Goal: Entertainment & Leisure: Consume media (video, audio)

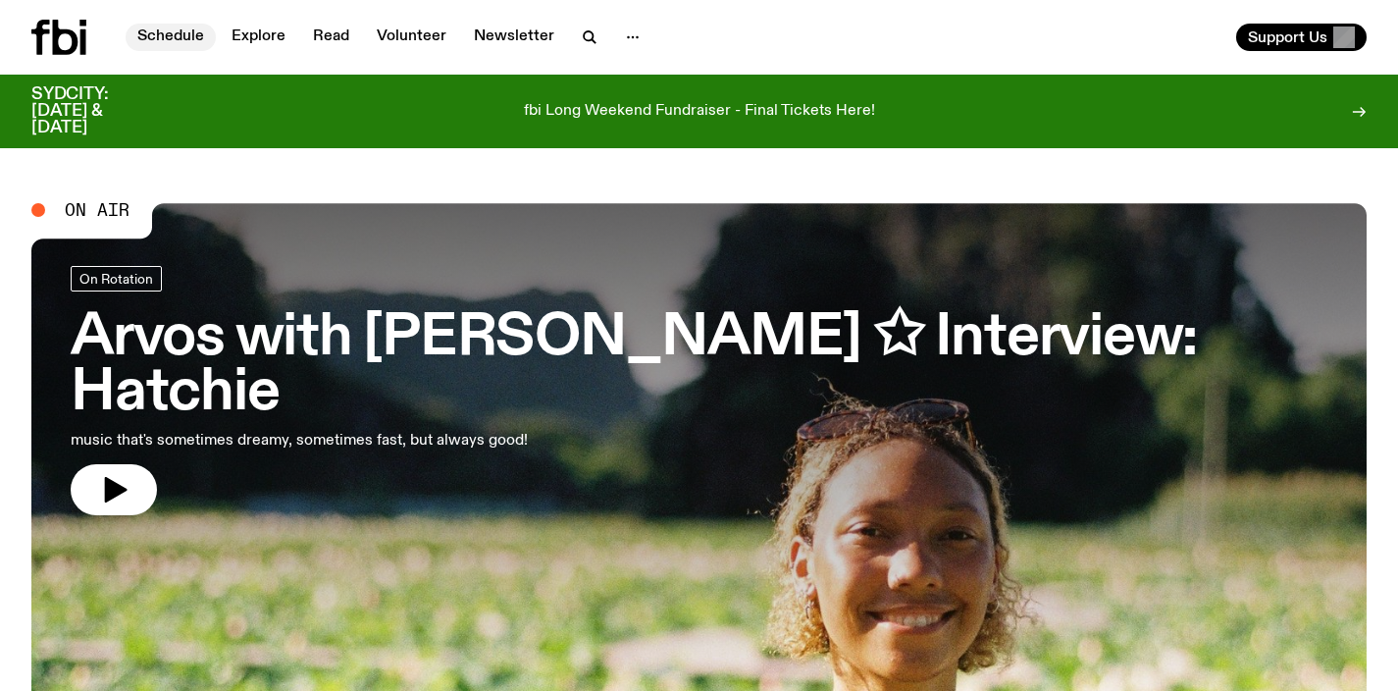
click at [195, 42] on link "Schedule" at bounding box center [171, 37] width 90 height 27
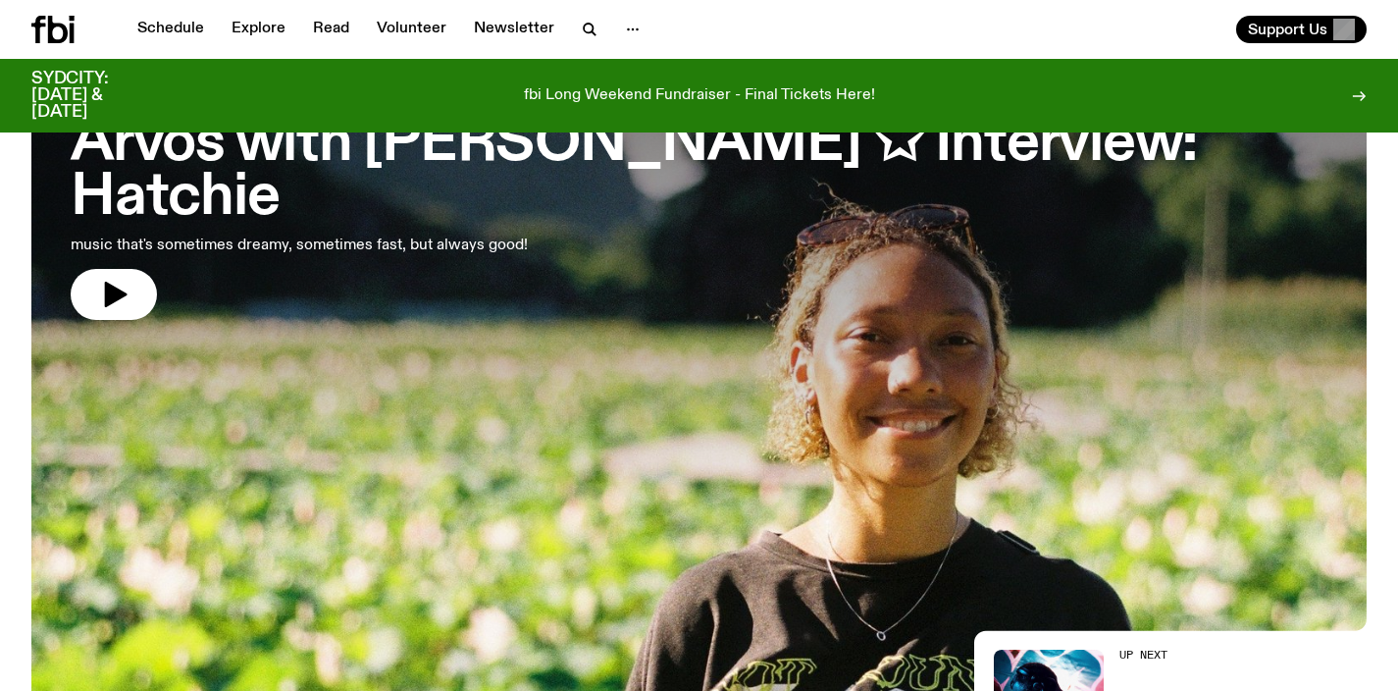
scroll to position [180, 0]
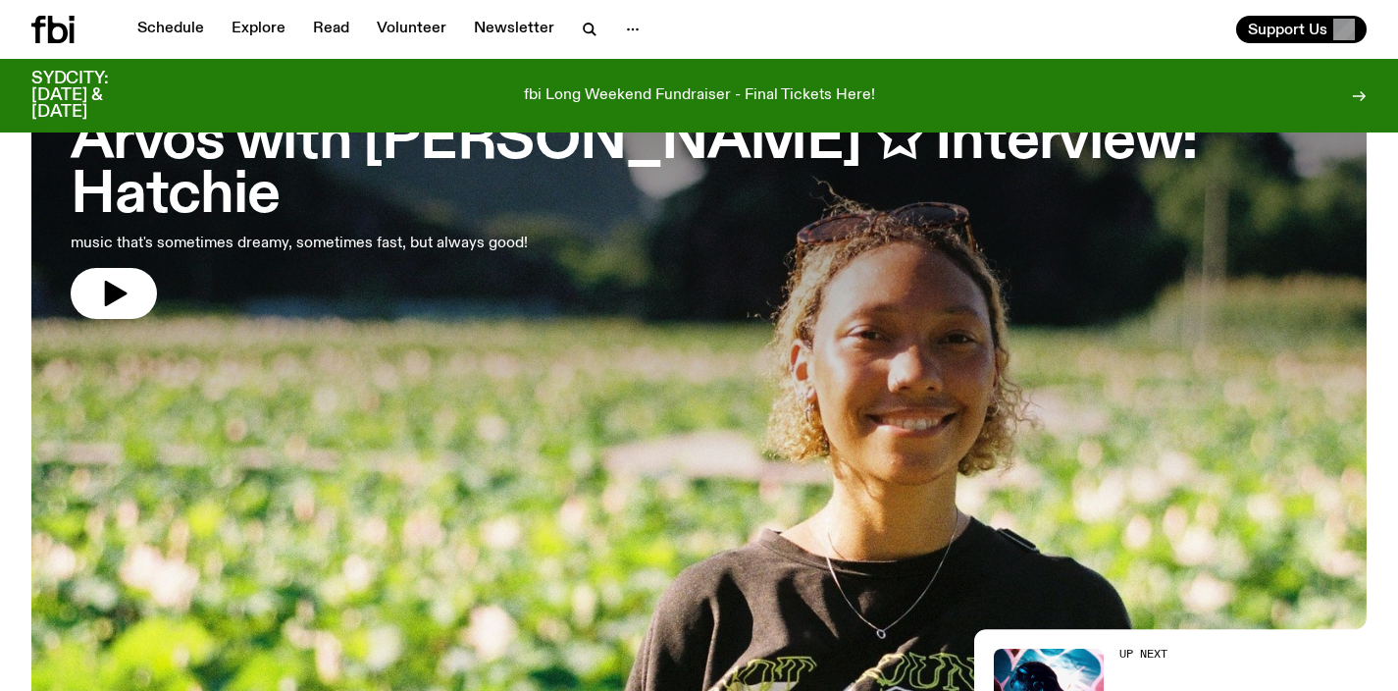
click at [529, 161] on h3 "Arvos with Bri Kennedy ✩ Interview: Hatchie" at bounding box center [699, 170] width 1257 height 110
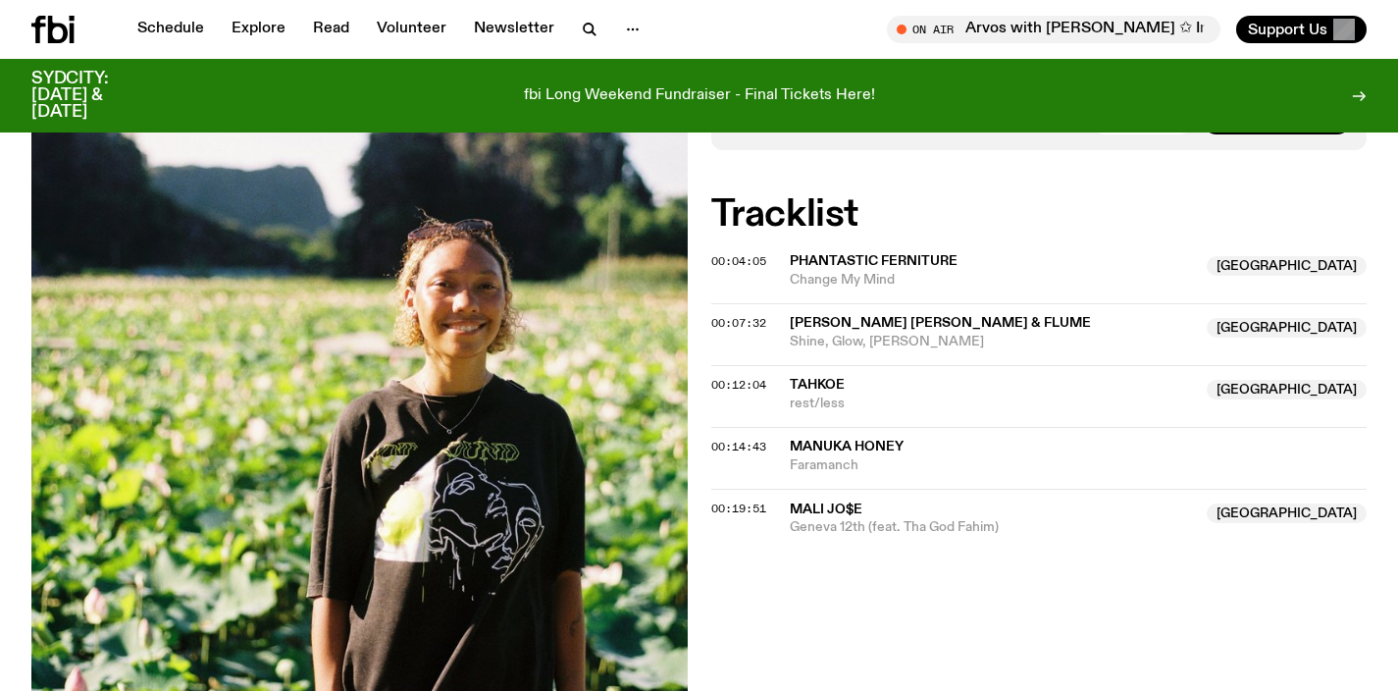
scroll to position [575, 0]
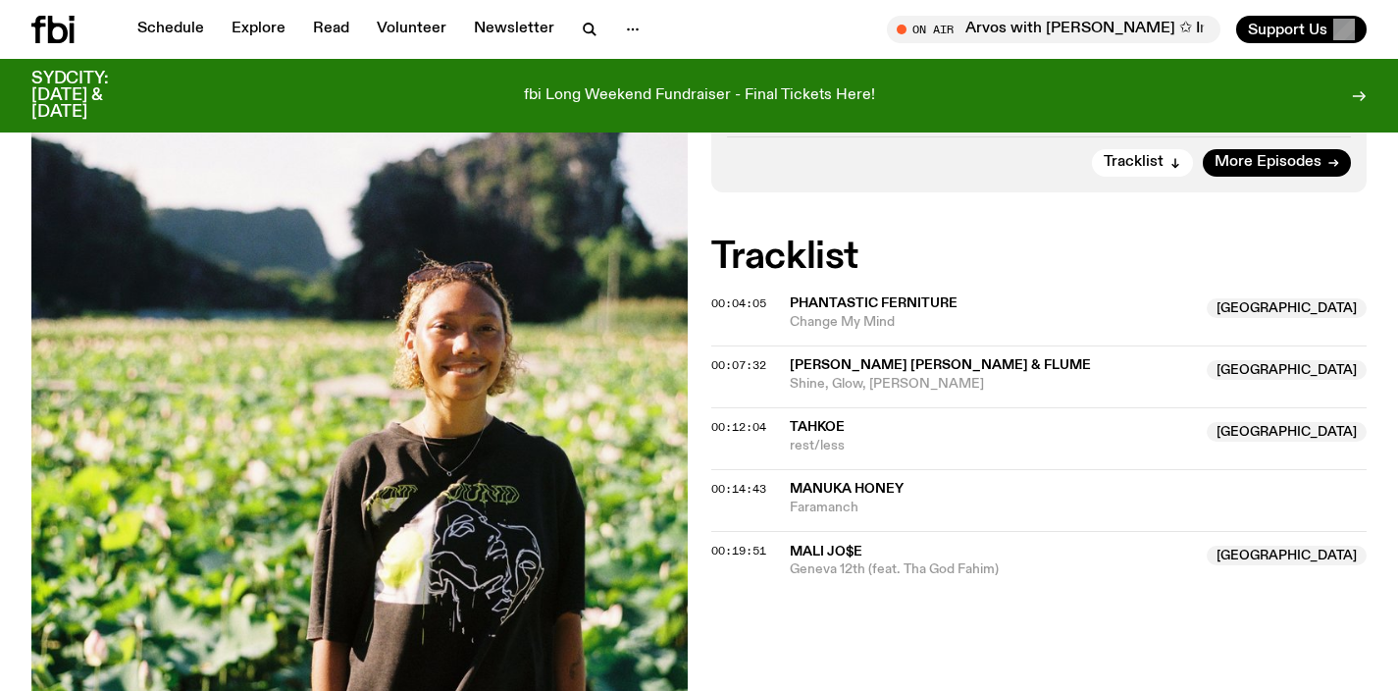
scroll to position [781, 0]
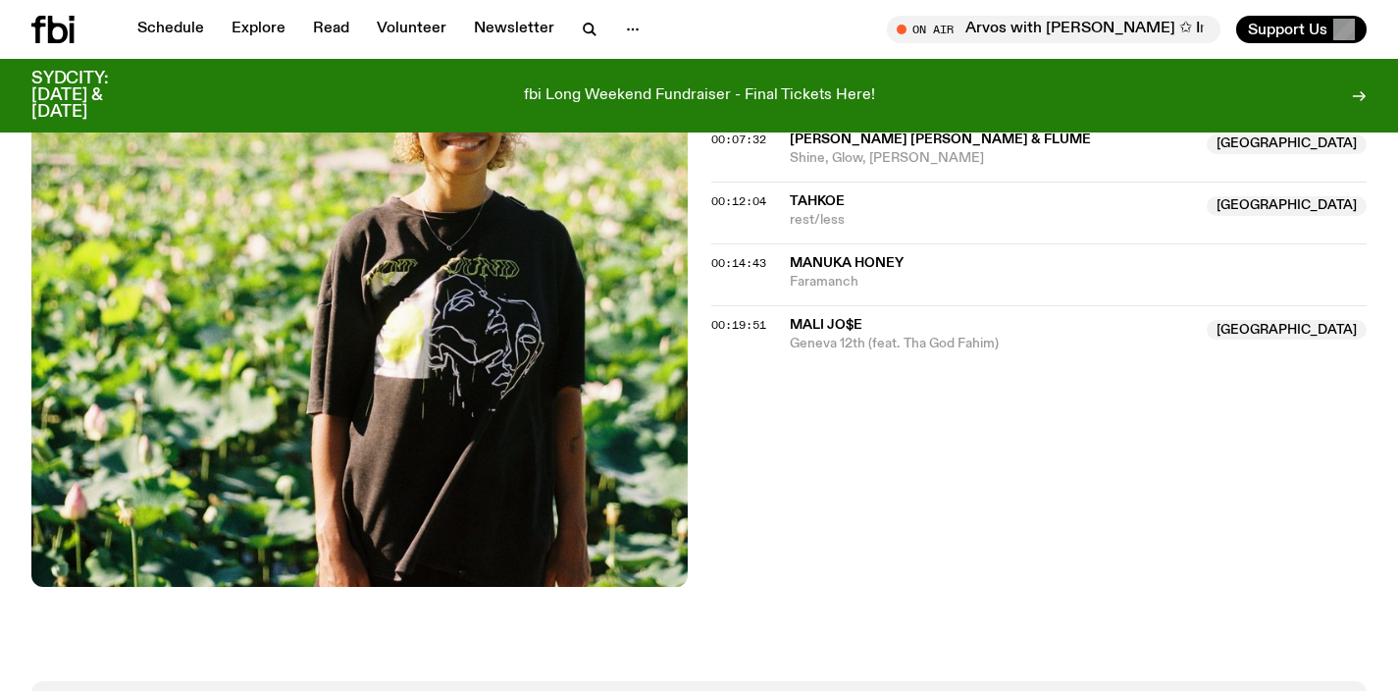
scroll to position [781, 0]
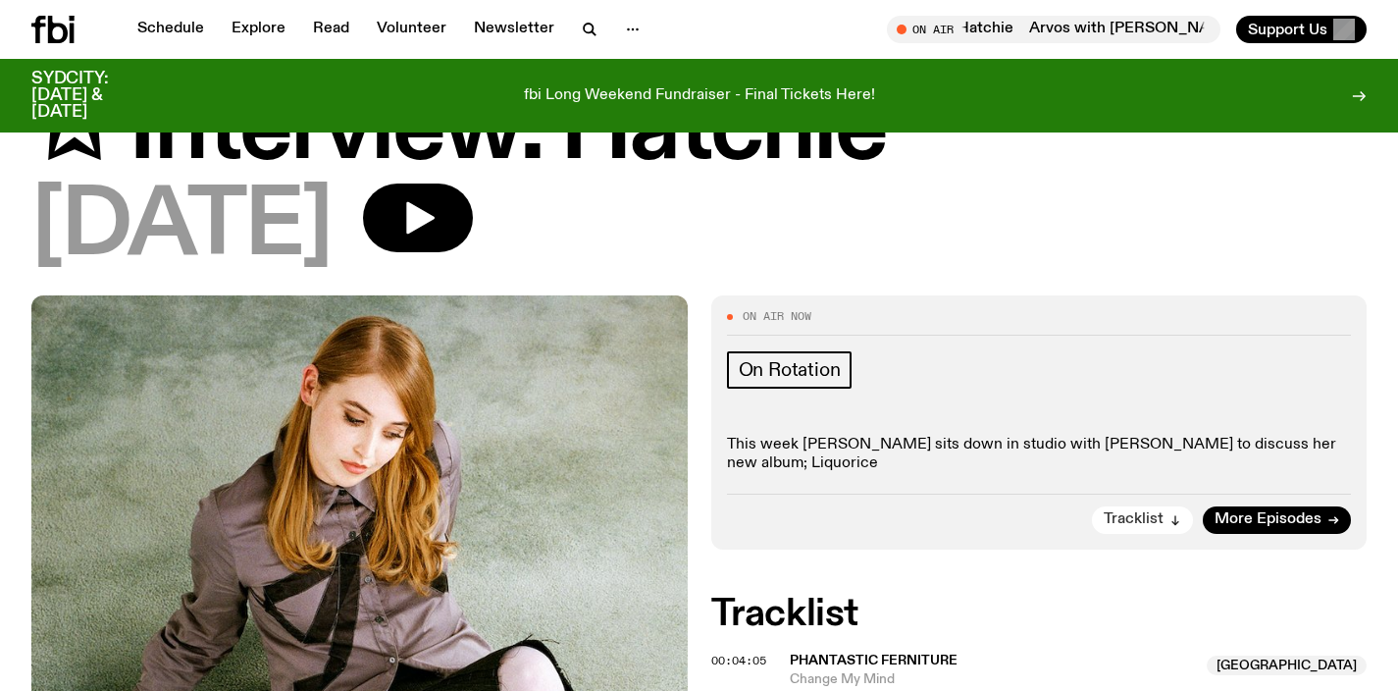
scroll to position [212, 0]
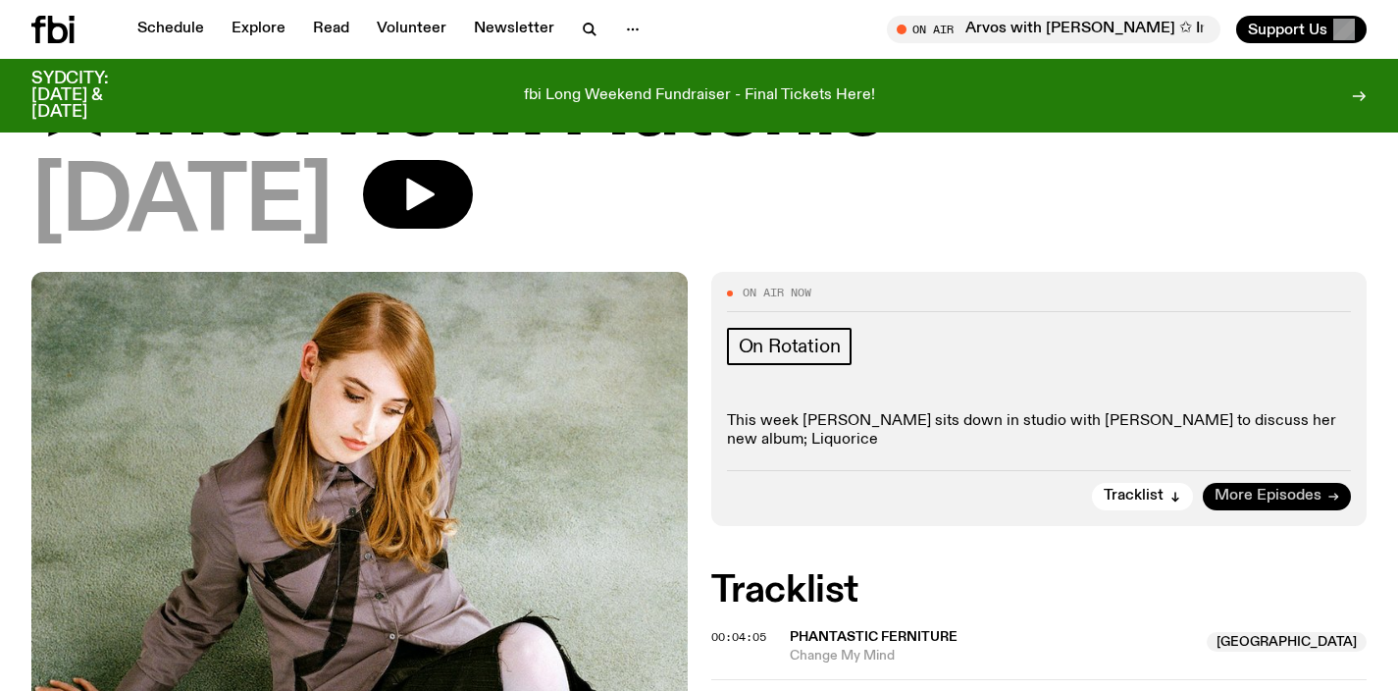
click at [1249, 488] on span "More Episodes" at bounding box center [1267, 495] width 107 height 15
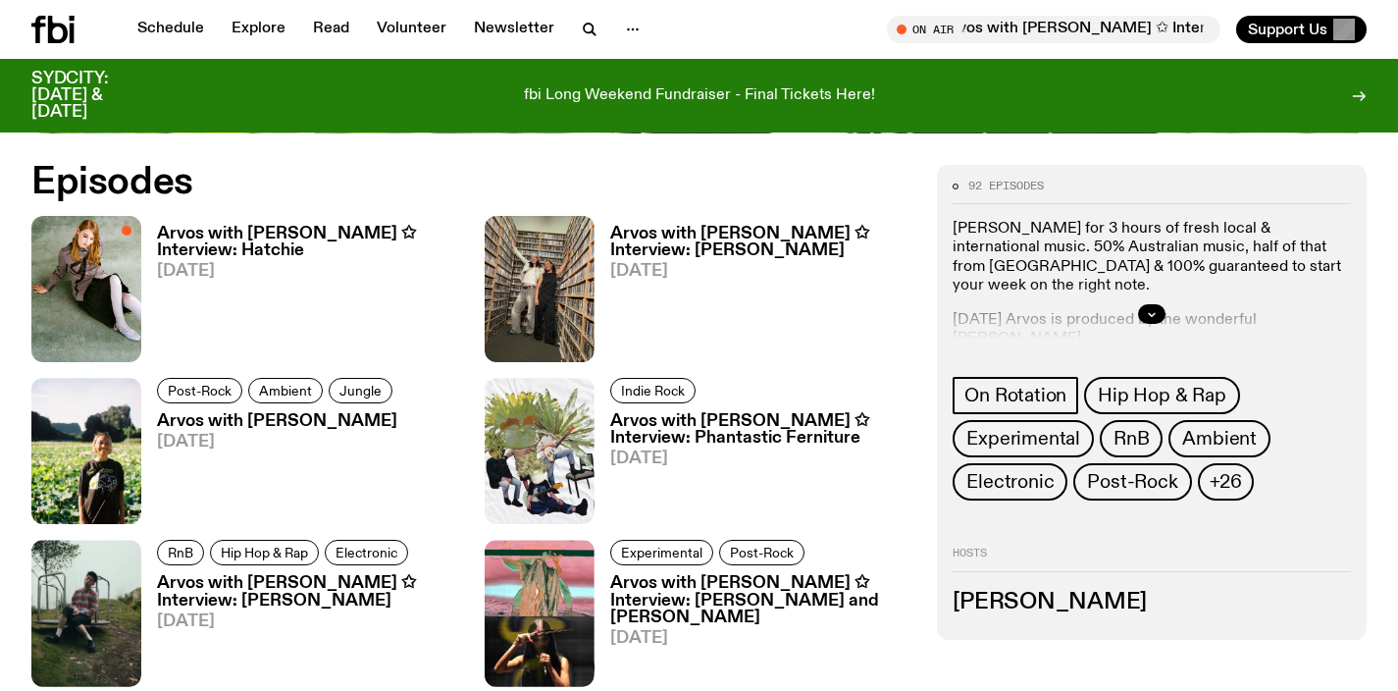
scroll to position [887, 0]
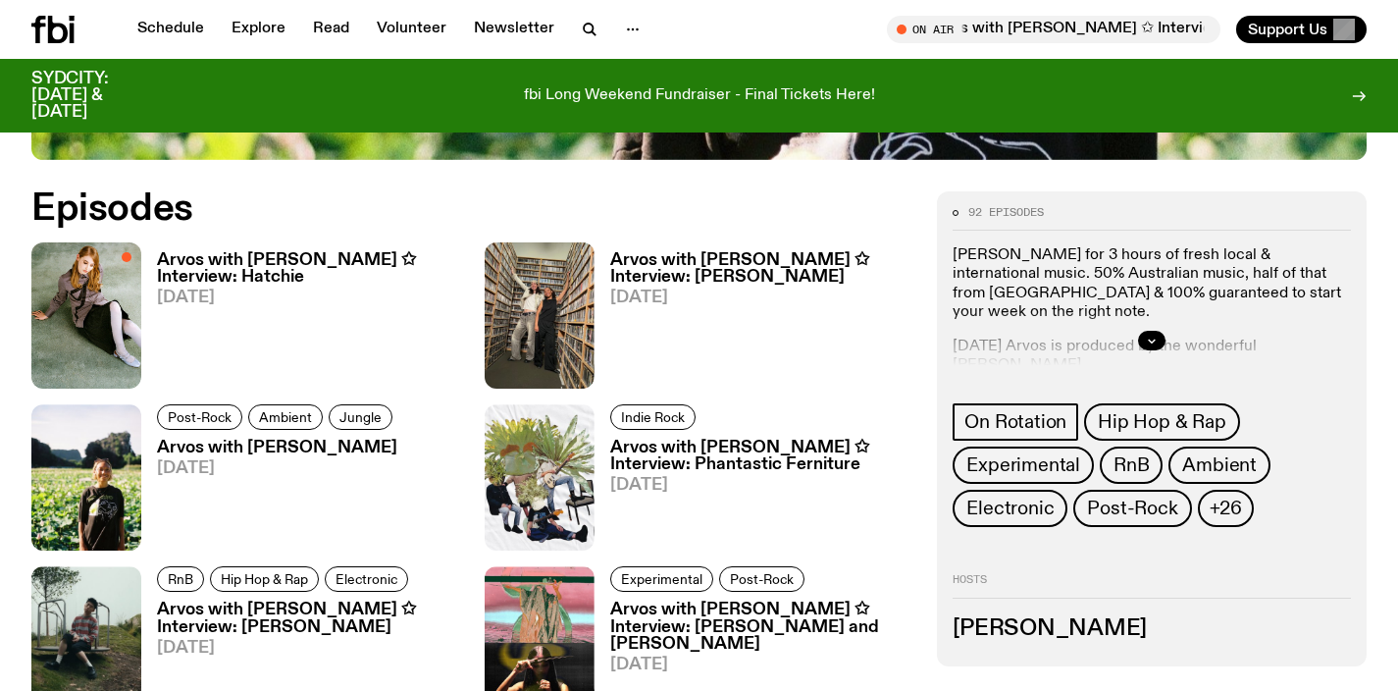
click at [729, 257] on h3 "Arvos with Bri Kennedy ✩ Interview: Wiles" at bounding box center [762, 268] width 304 height 33
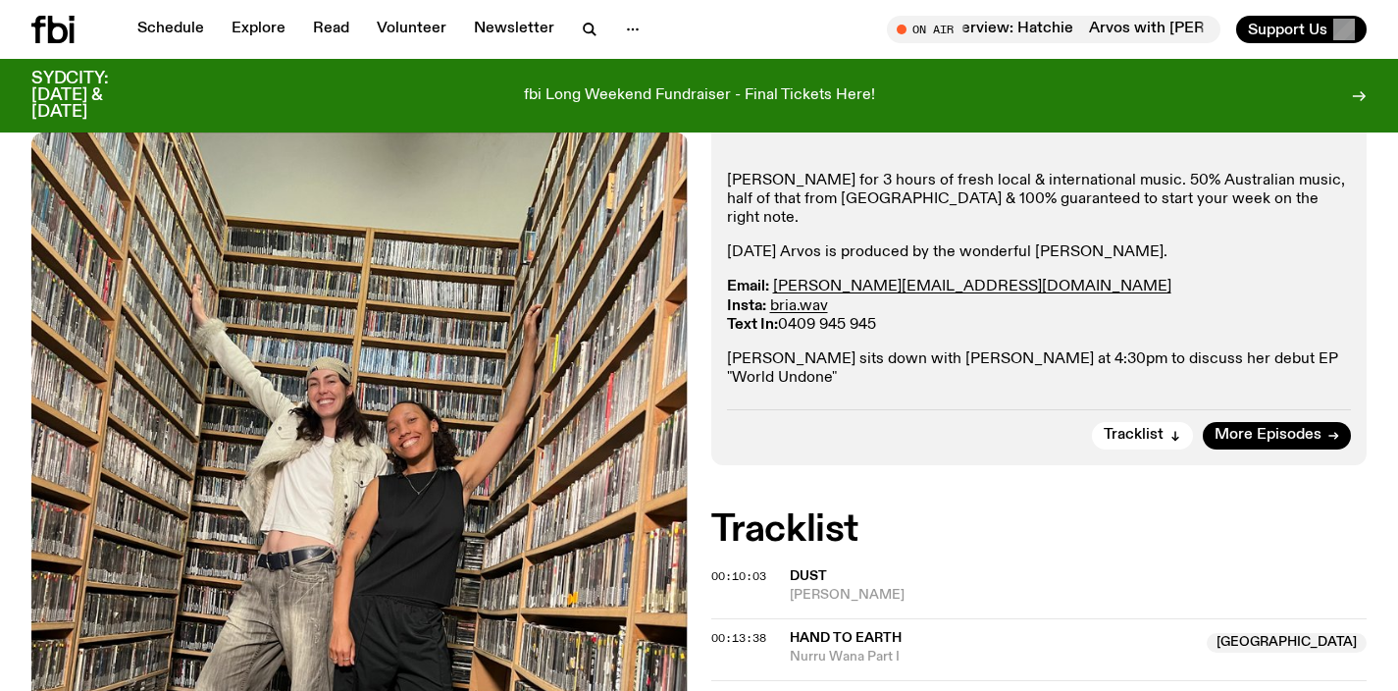
scroll to position [185, 0]
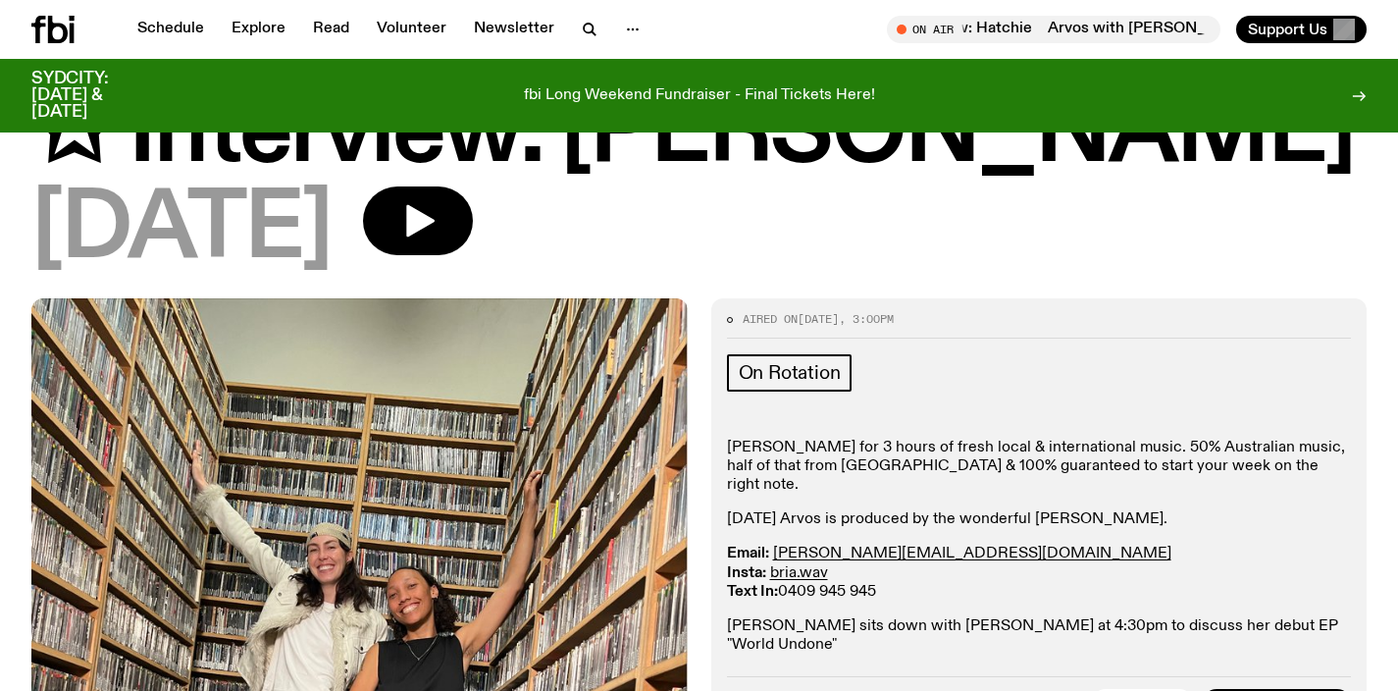
click at [1221, 690] on span "More Episodes" at bounding box center [1267, 701] width 107 height 15
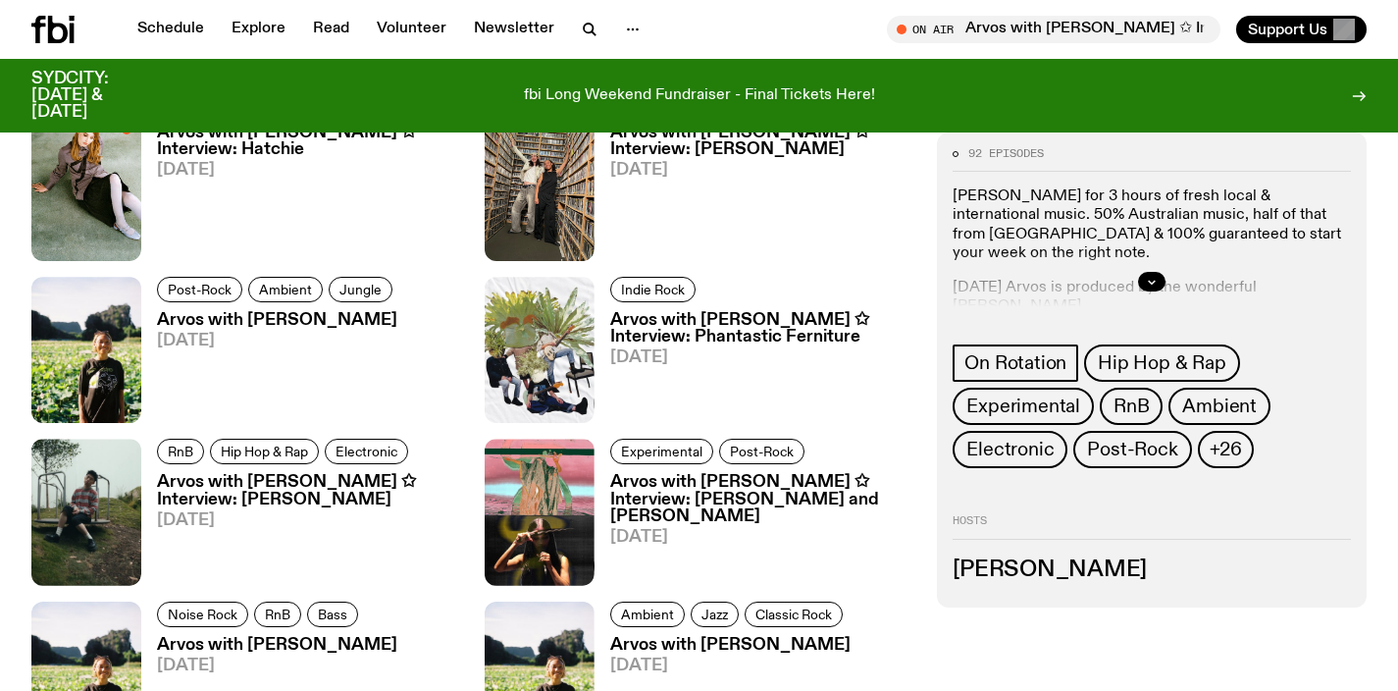
scroll to position [834, 0]
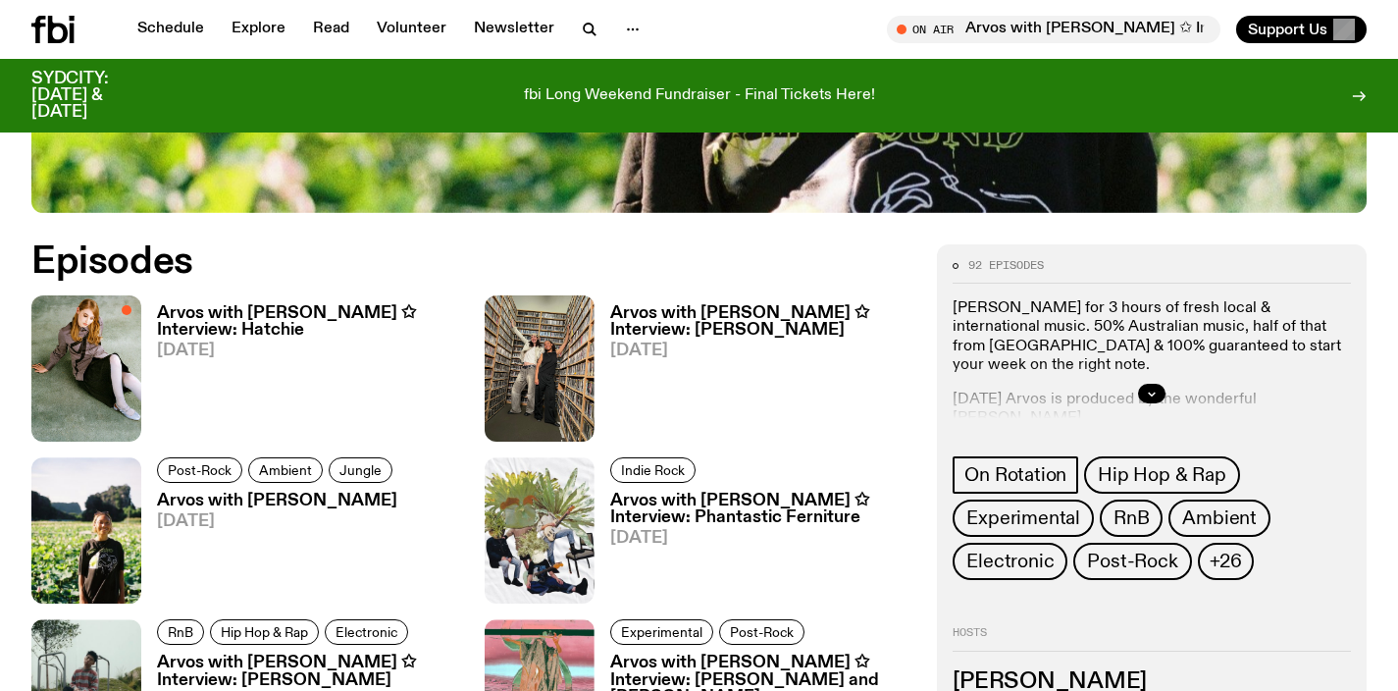
click at [275, 308] on h3 "Arvos with Bri Kennedy ✩ Interview: Hatchie" at bounding box center [309, 321] width 304 height 33
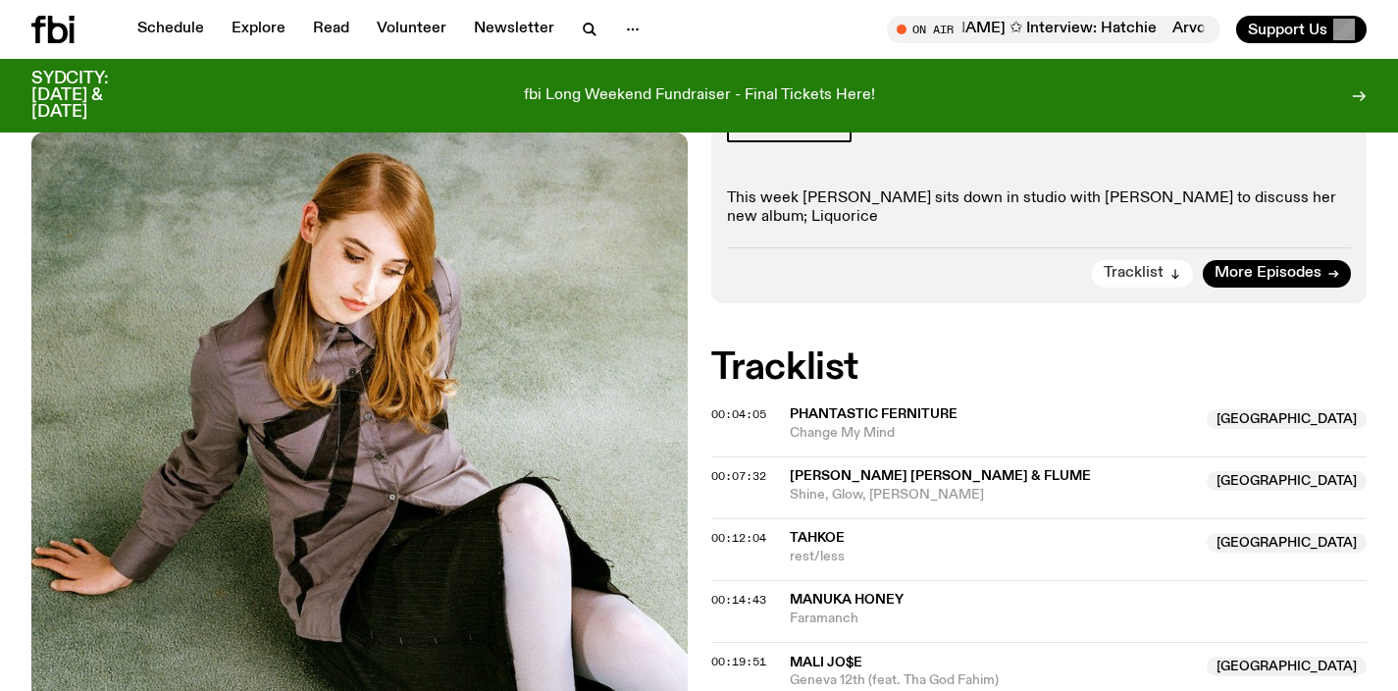
click at [1154, 266] on span "Tracklist" at bounding box center [1134, 273] width 60 height 15
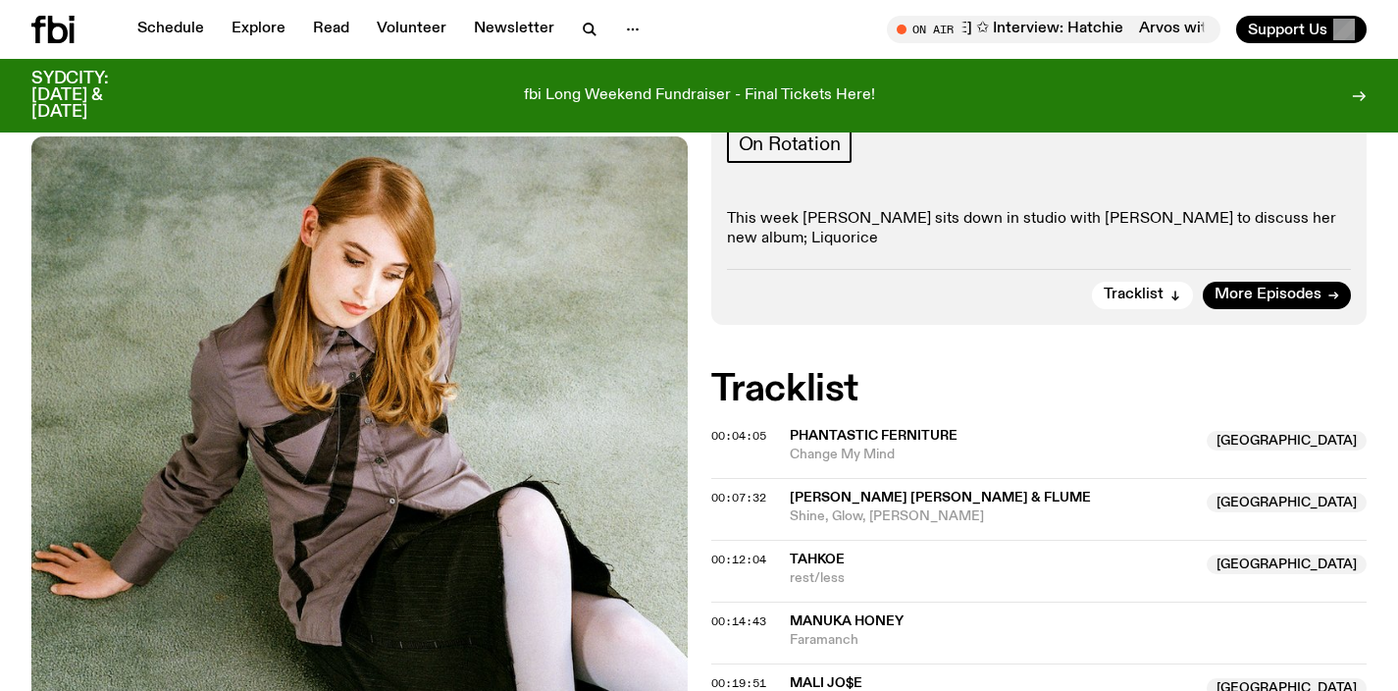
scroll to position [414, 0]
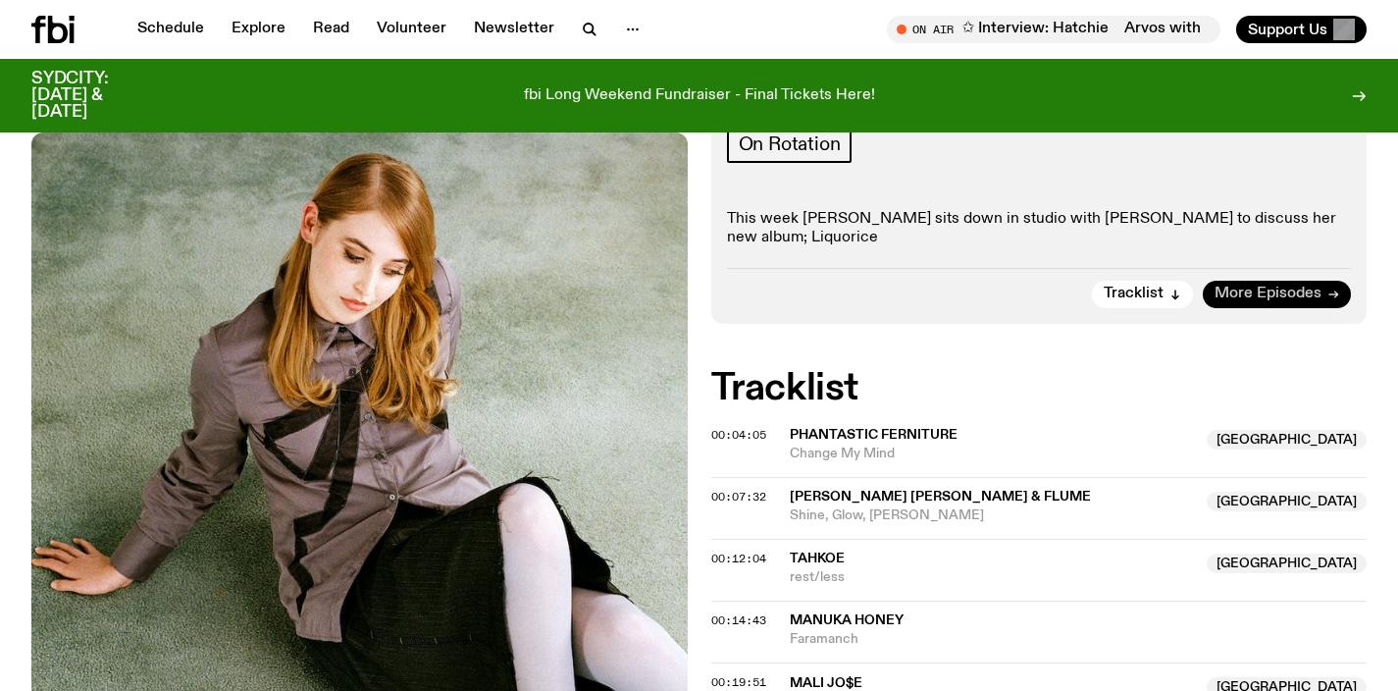
click at [1259, 286] on span "More Episodes" at bounding box center [1267, 293] width 107 height 15
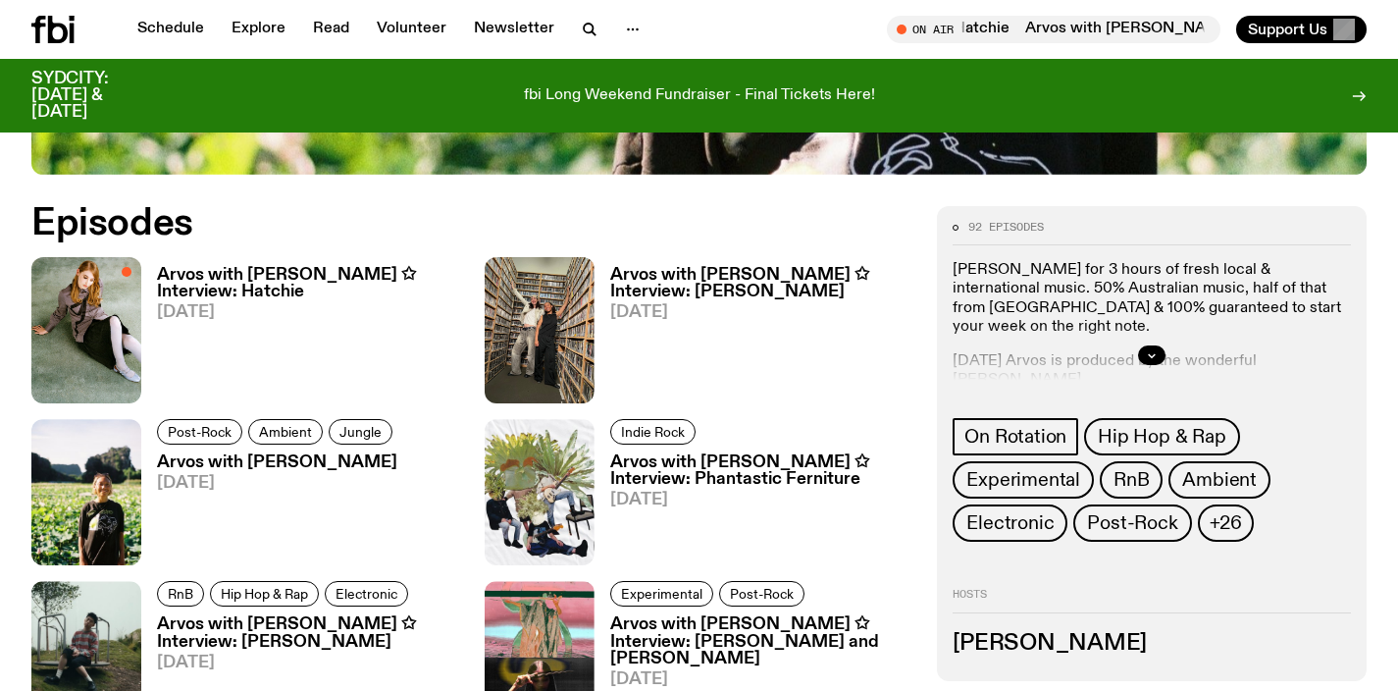
scroll to position [903, 0]
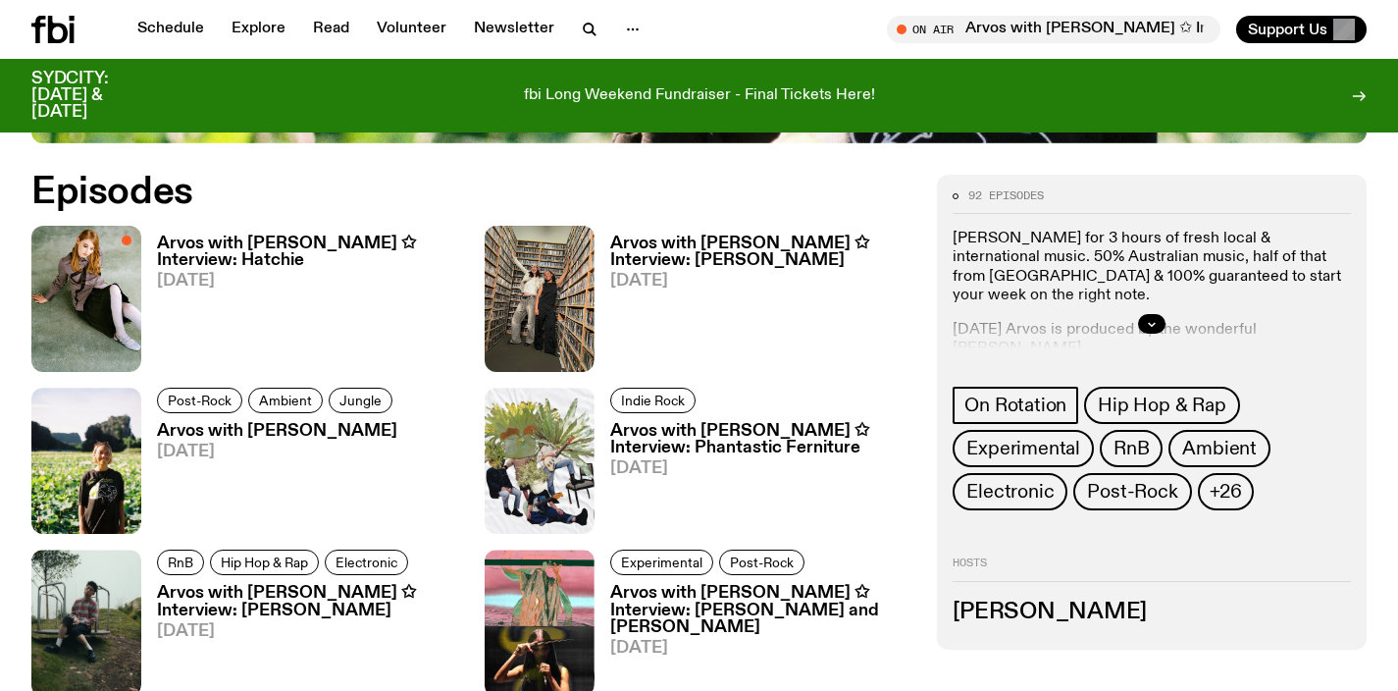
click at [677, 263] on h3 "Arvos with Bri Kennedy ✩ Interview: Wiles" at bounding box center [762, 251] width 304 height 33
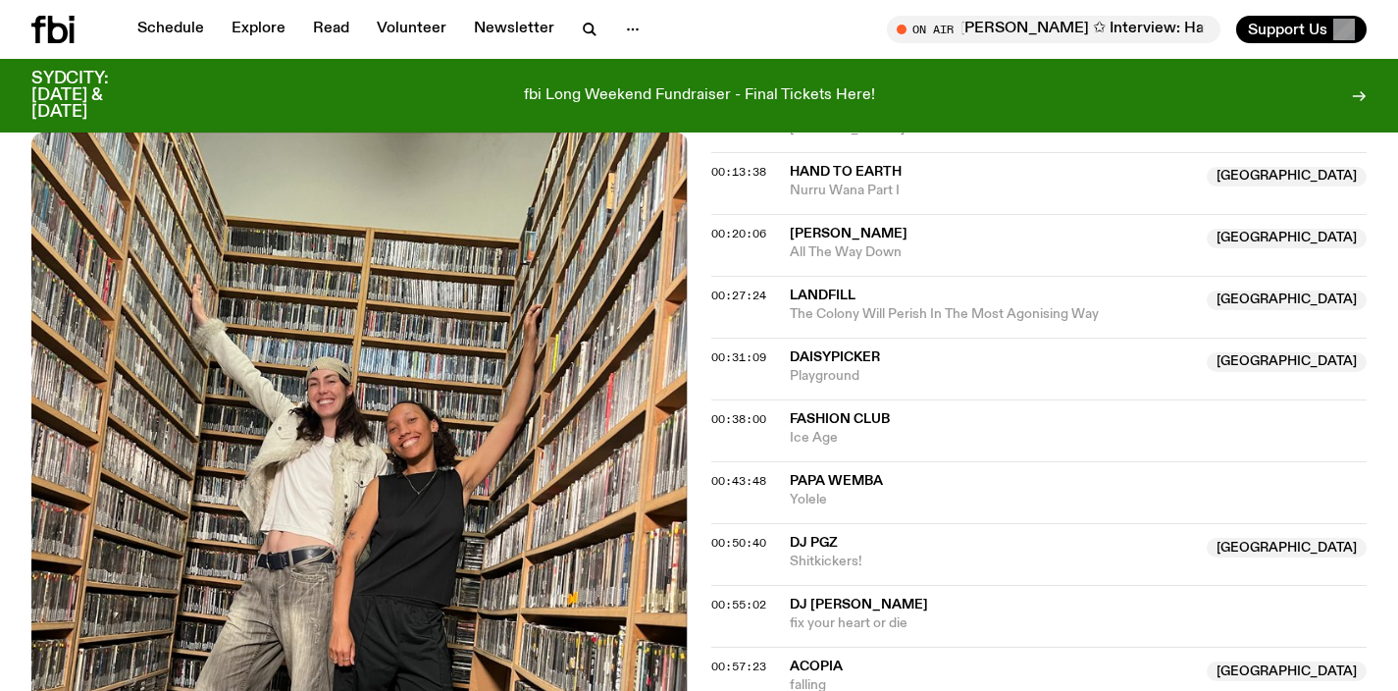
scroll to position [299, 0]
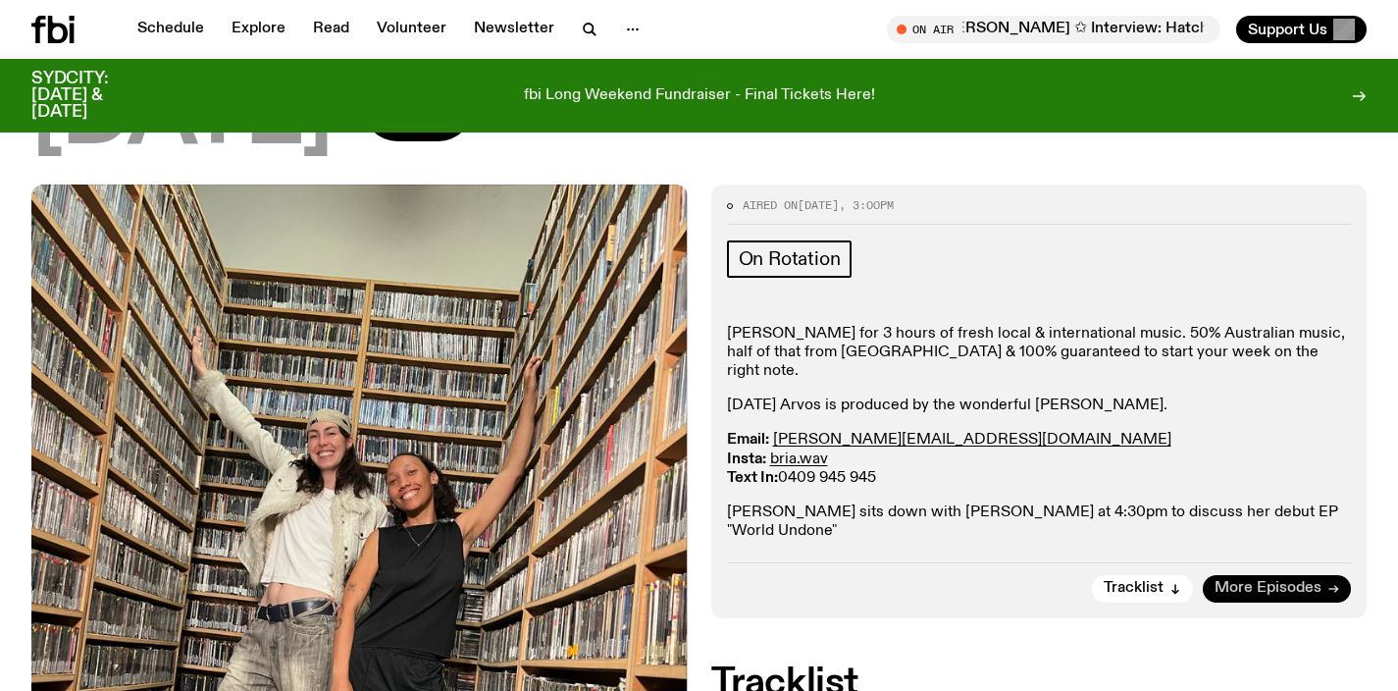
click at [1278, 581] on span "More Episodes" at bounding box center [1267, 588] width 107 height 15
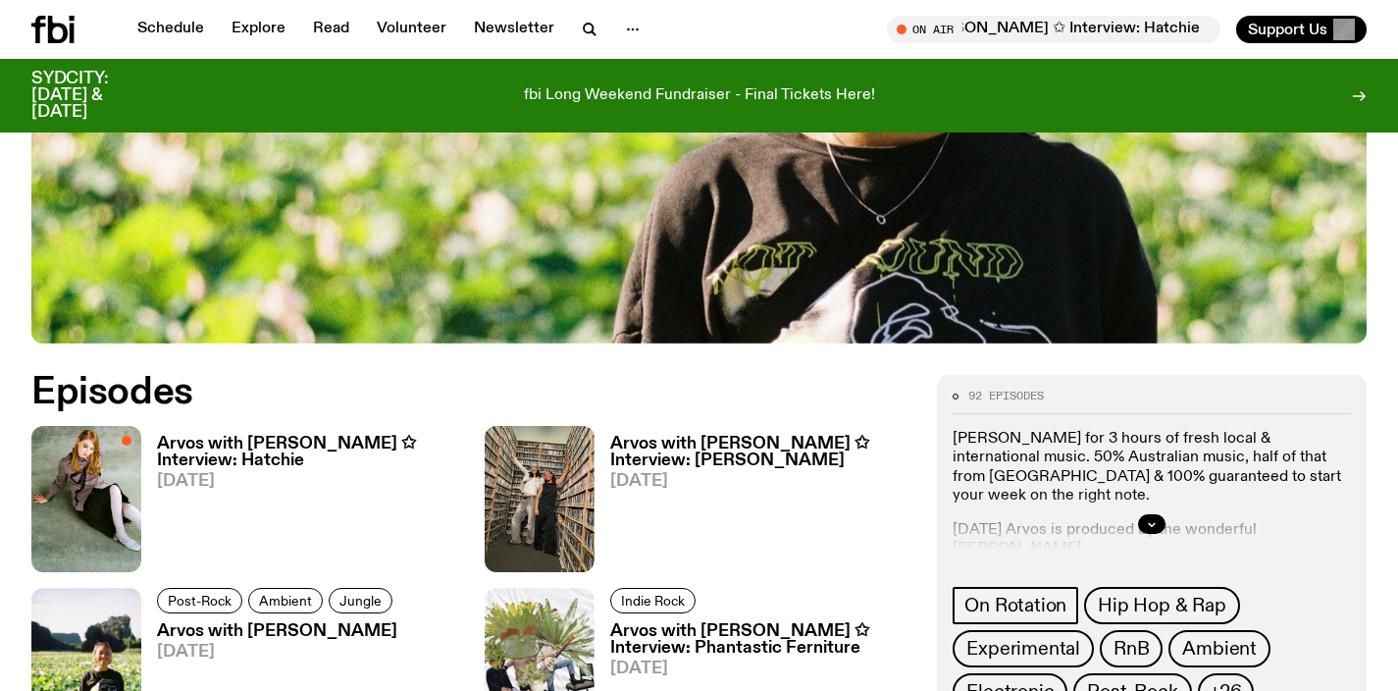
scroll to position [840, 0]
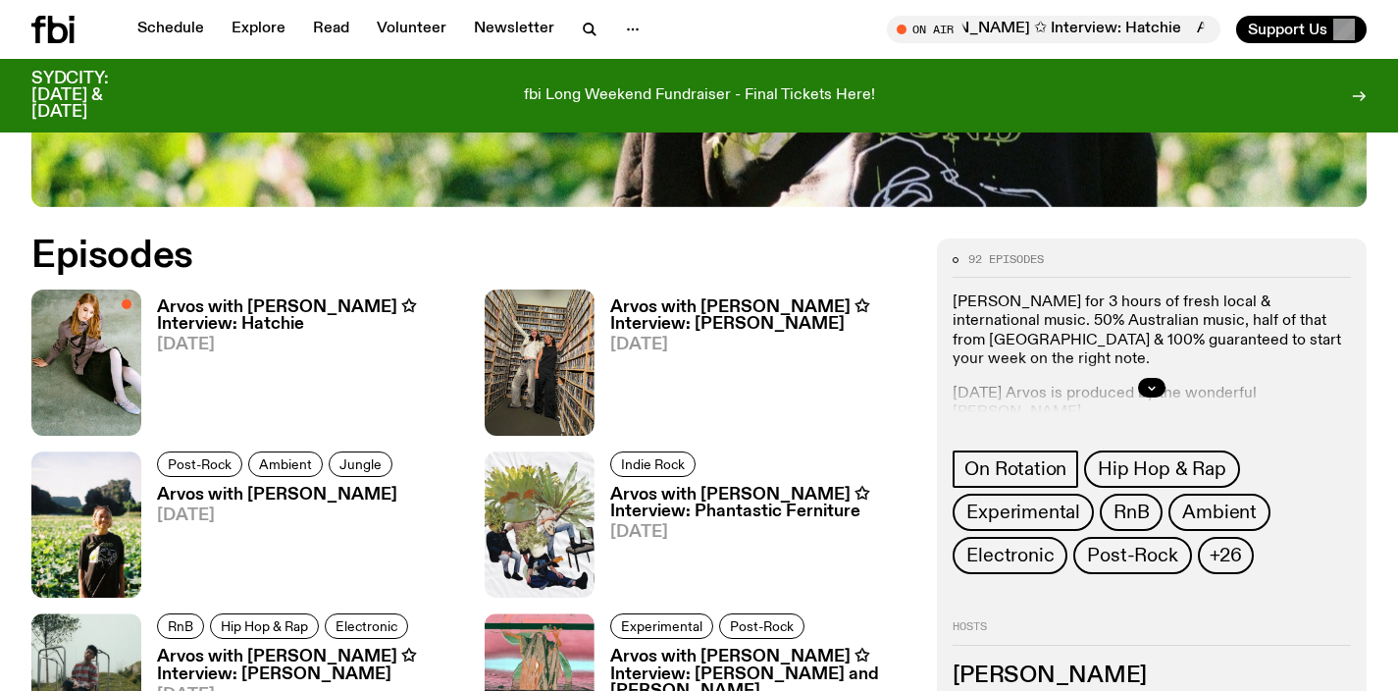
click at [224, 318] on h3 "Arvos with Bri Kennedy ✩ Interview: Hatchie" at bounding box center [309, 315] width 304 height 33
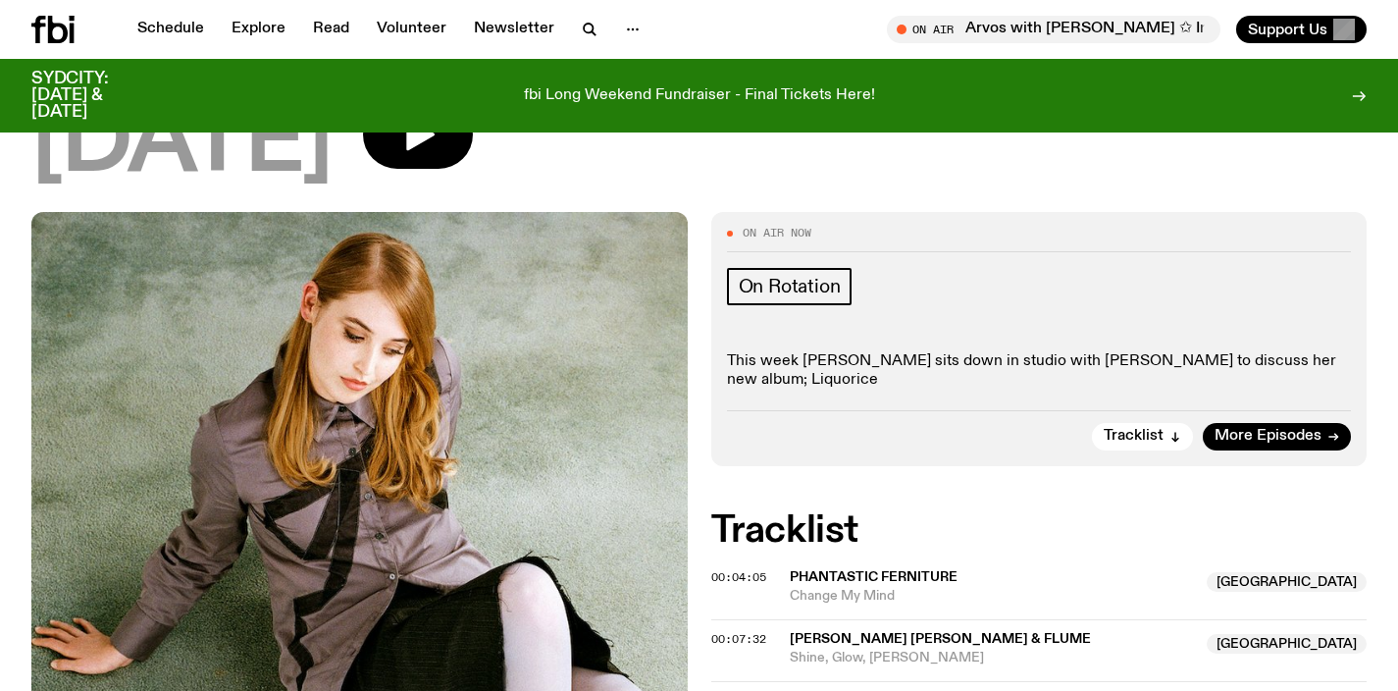
scroll to position [11, 0]
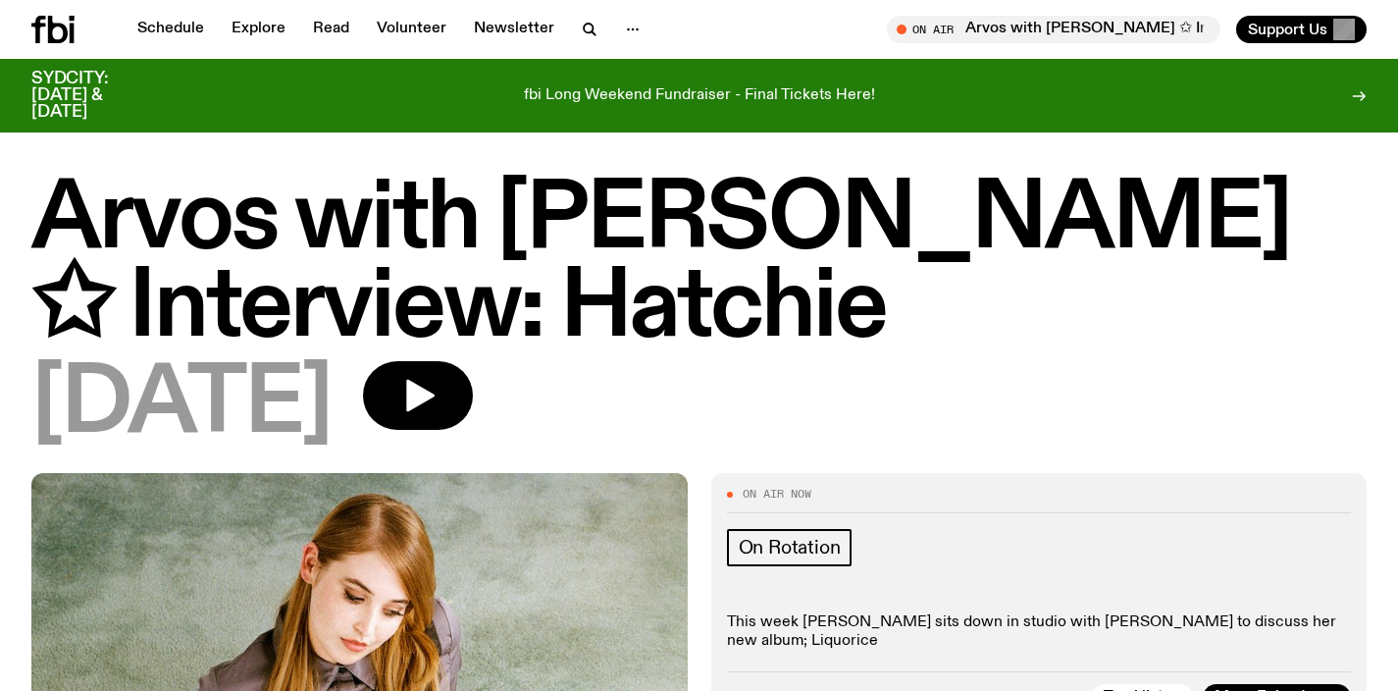
click at [68, 32] on icon at bounding box center [52, 29] width 43 height 27
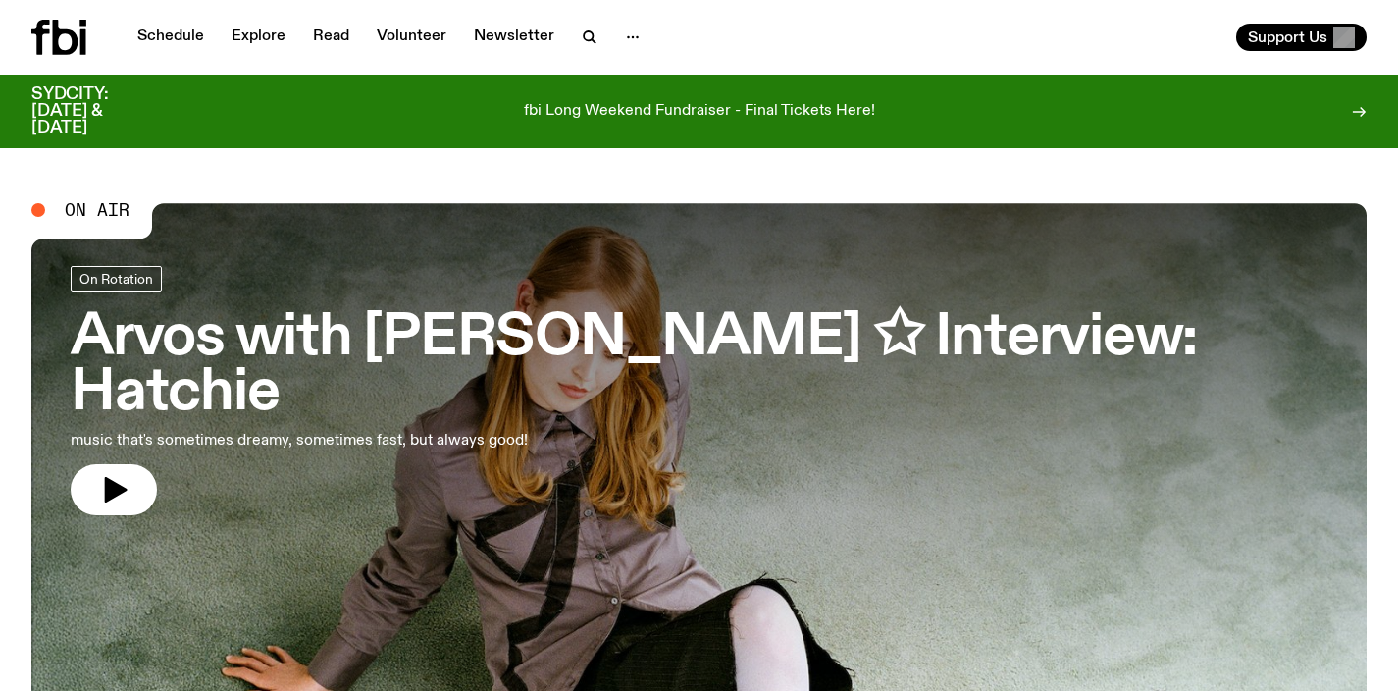
click at [332, 343] on h3 "Arvos with Bri Kennedy ✩ Interview: Hatchie" at bounding box center [699, 366] width 1257 height 110
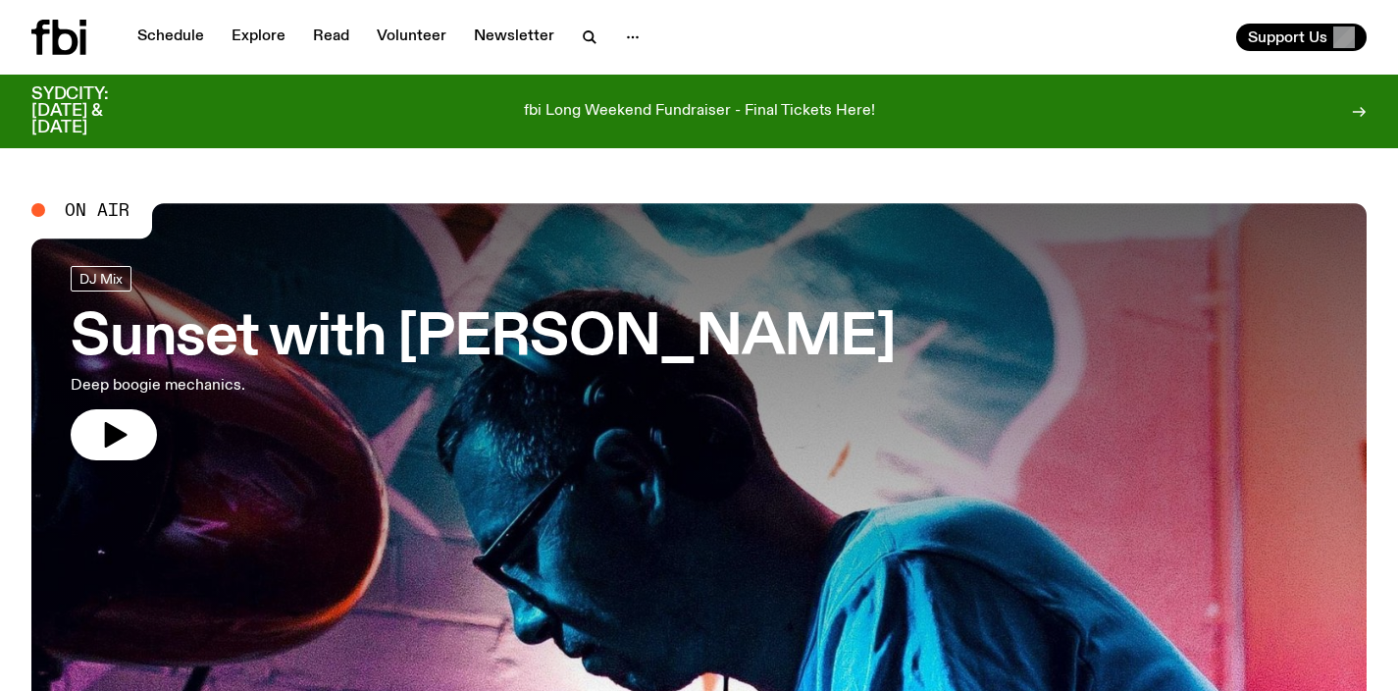
click at [631, 397] on link "Sunset with Simon Caldwell Deep boogie mechanics." at bounding box center [483, 363] width 825 height 194
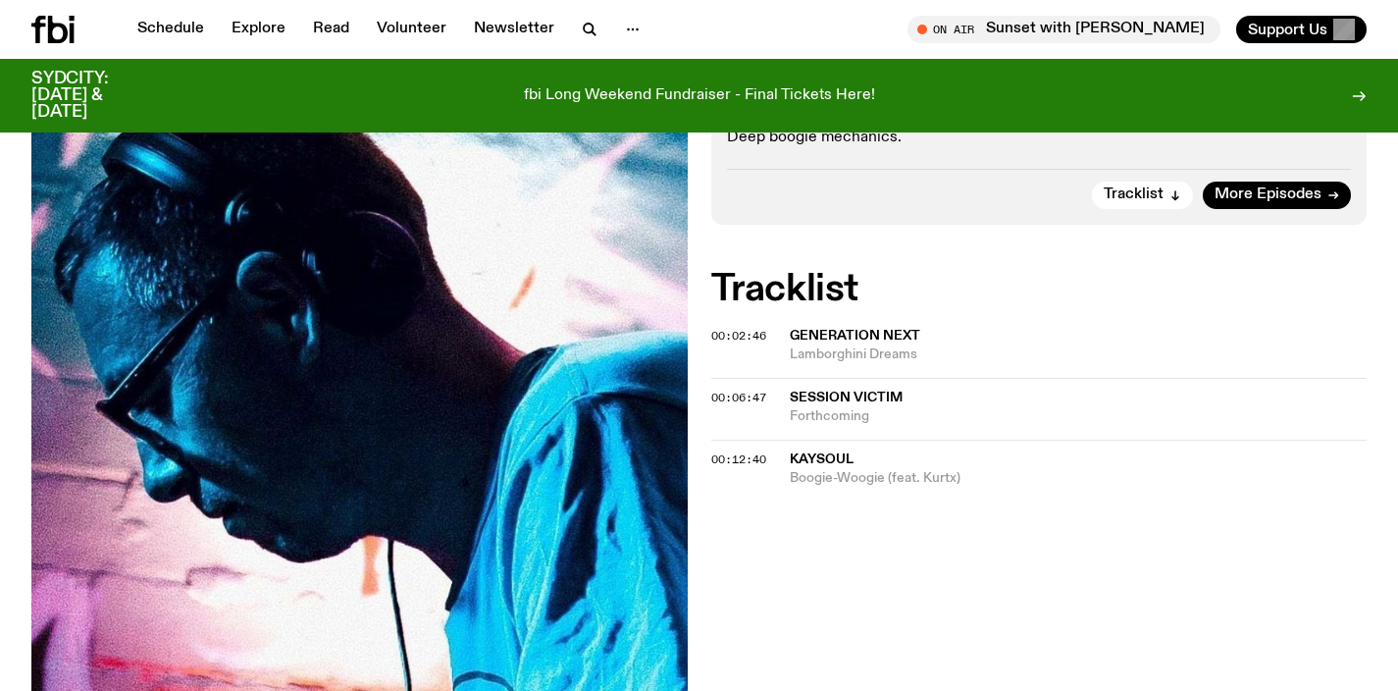
scroll to position [410, 0]
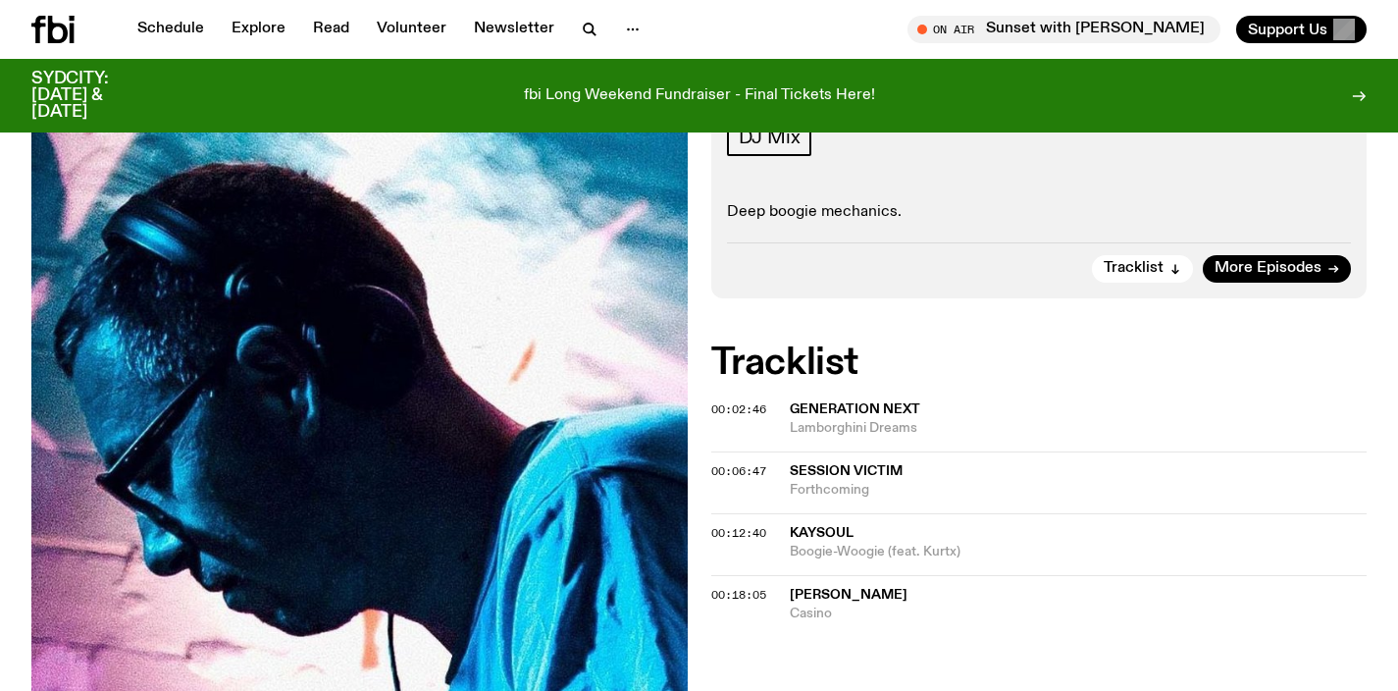
scroll to position [271, 0]
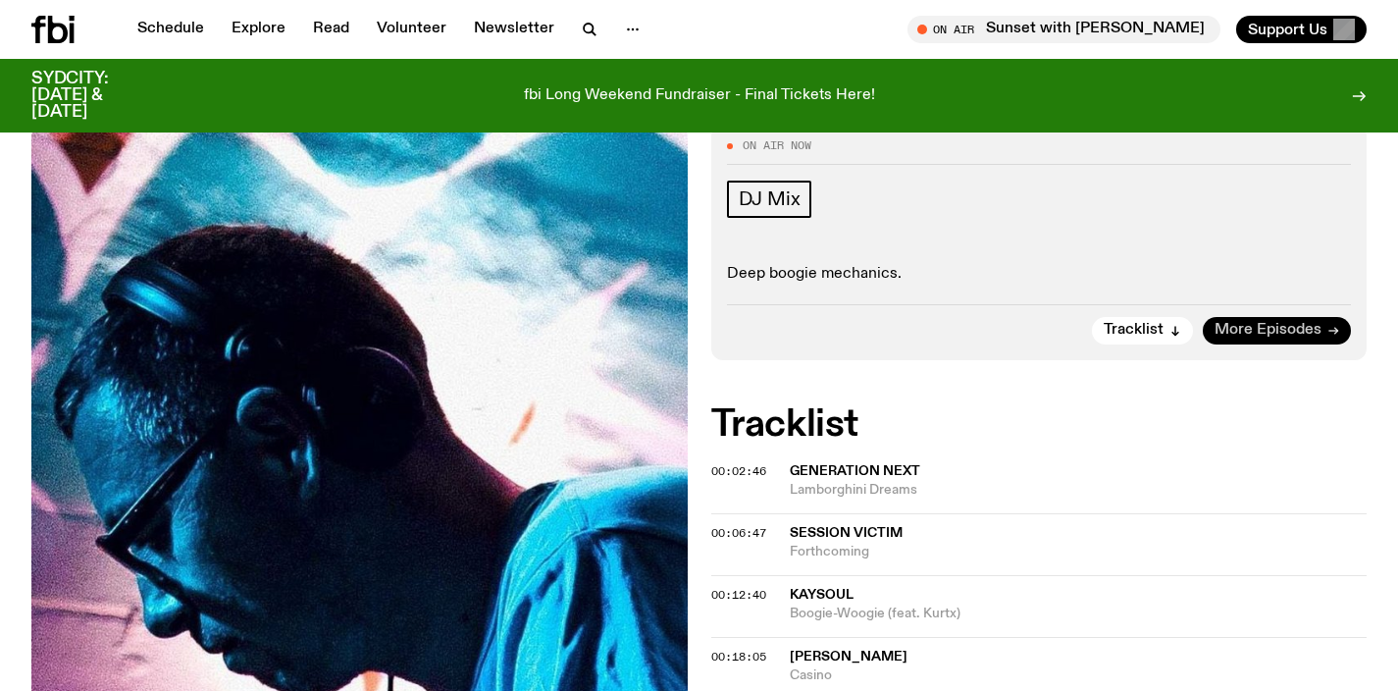
click at [1255, 329] on span "More Episodes" at bounding box center [1267, 330] width 107 height 15
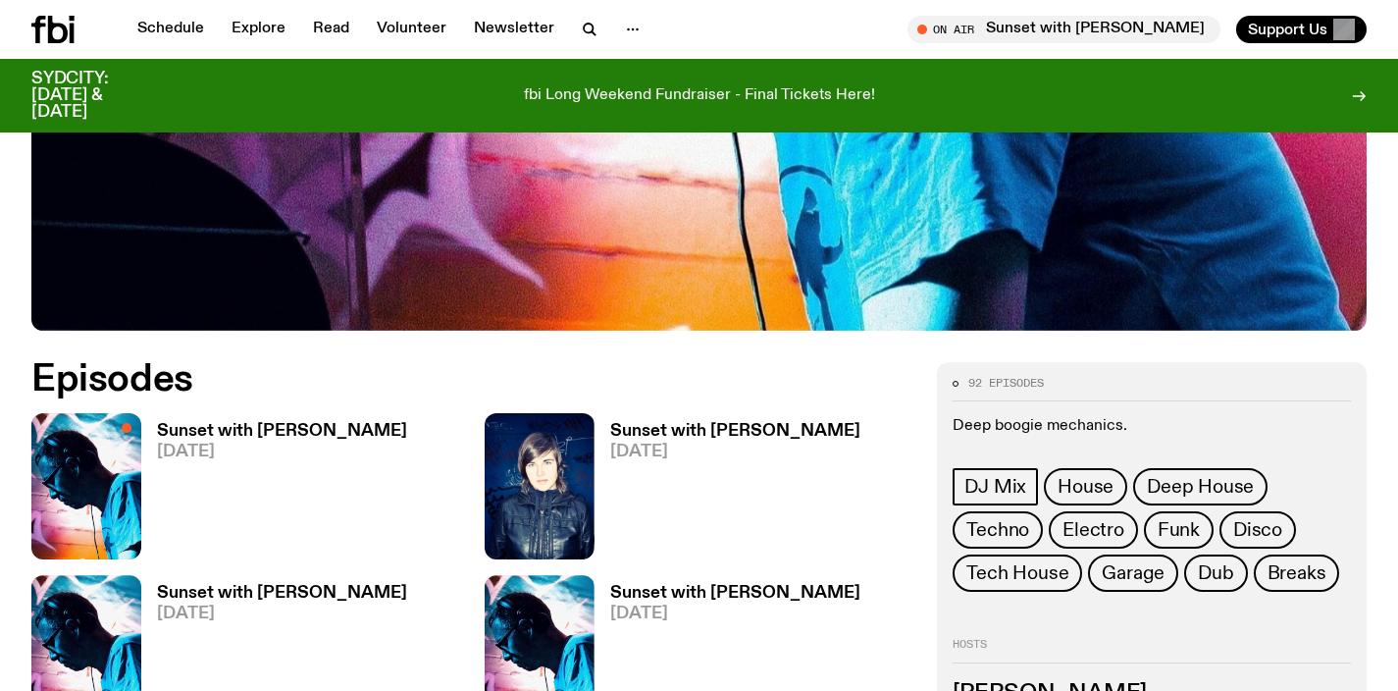
scroll to position [804, 0]
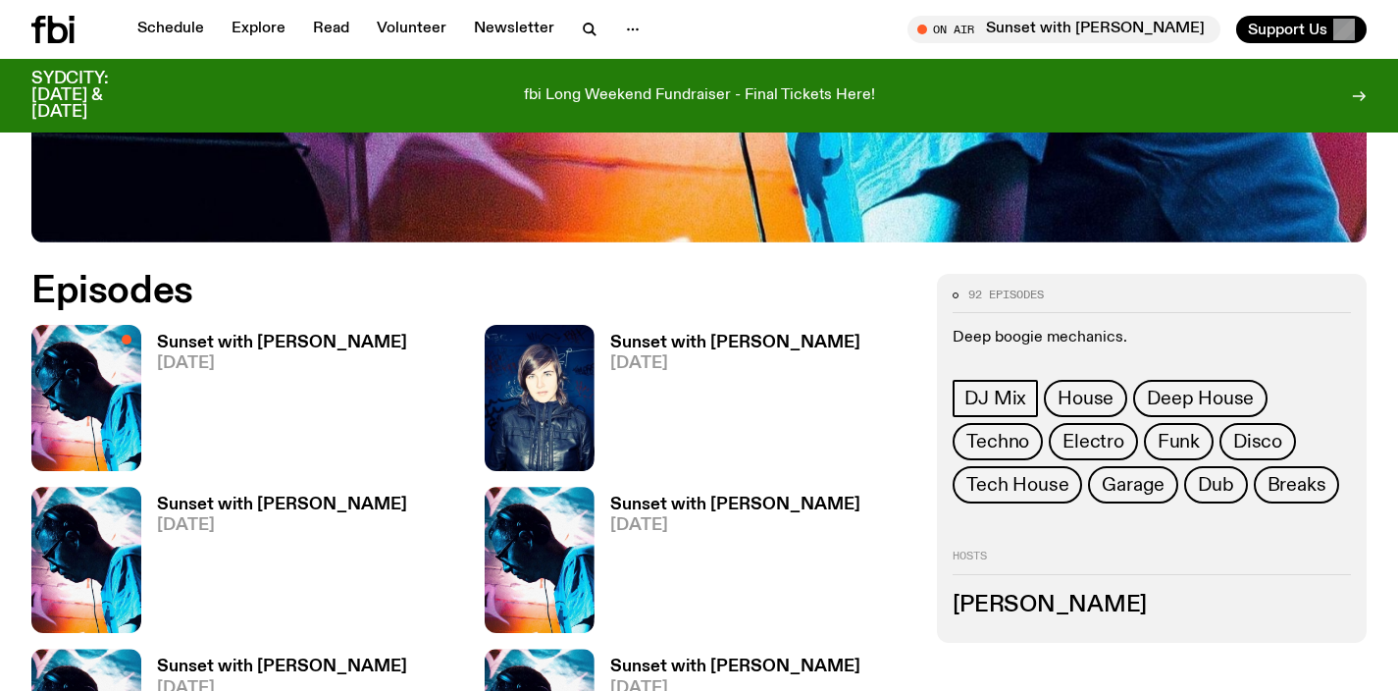
click at [251, 506] on h3 "Sunset with [PERSON_NAME]" at bounding box center [282, 504] width 250 height 17
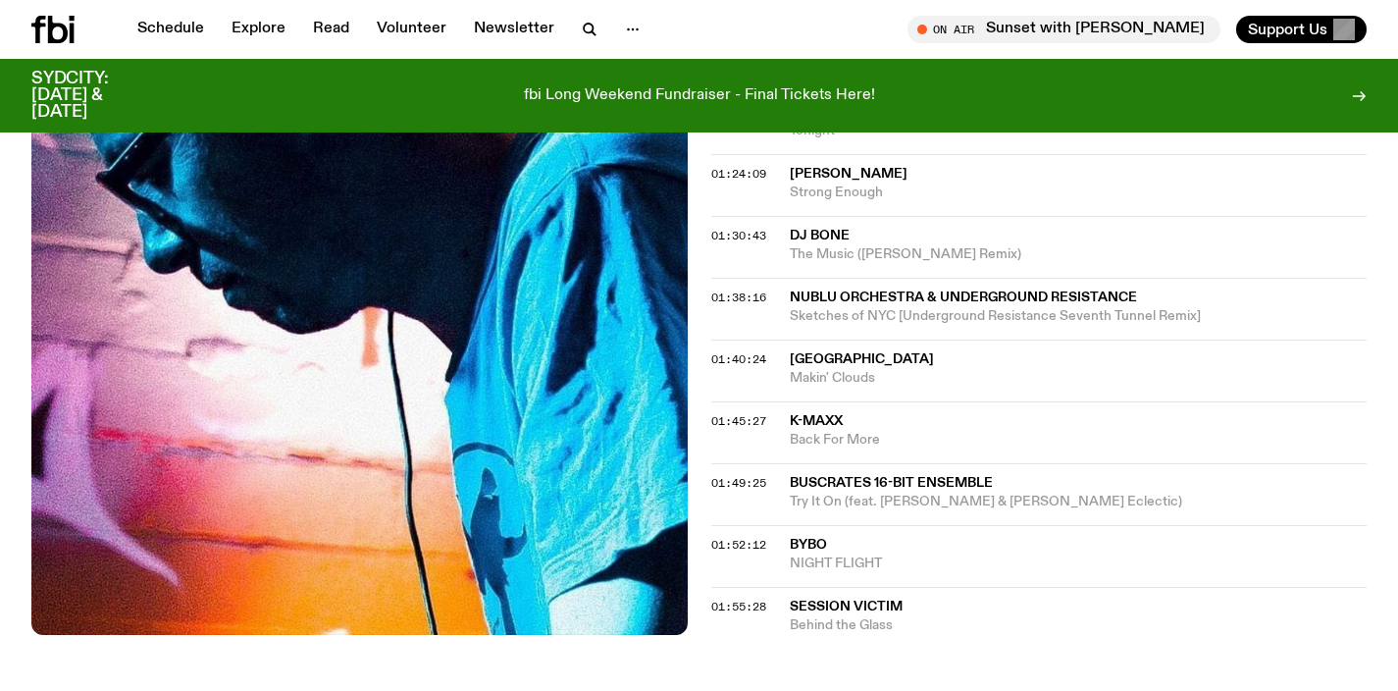
scroll to position [1620, 0]
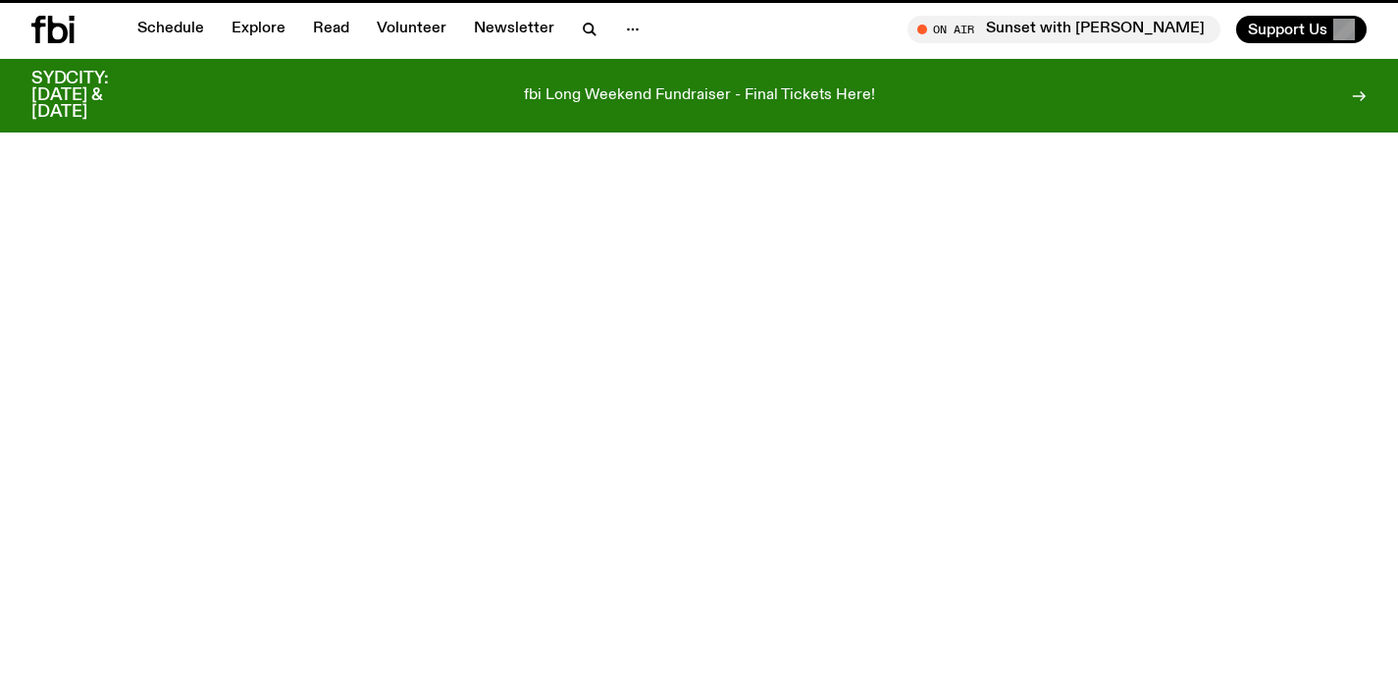
scroll to position [804, 0]
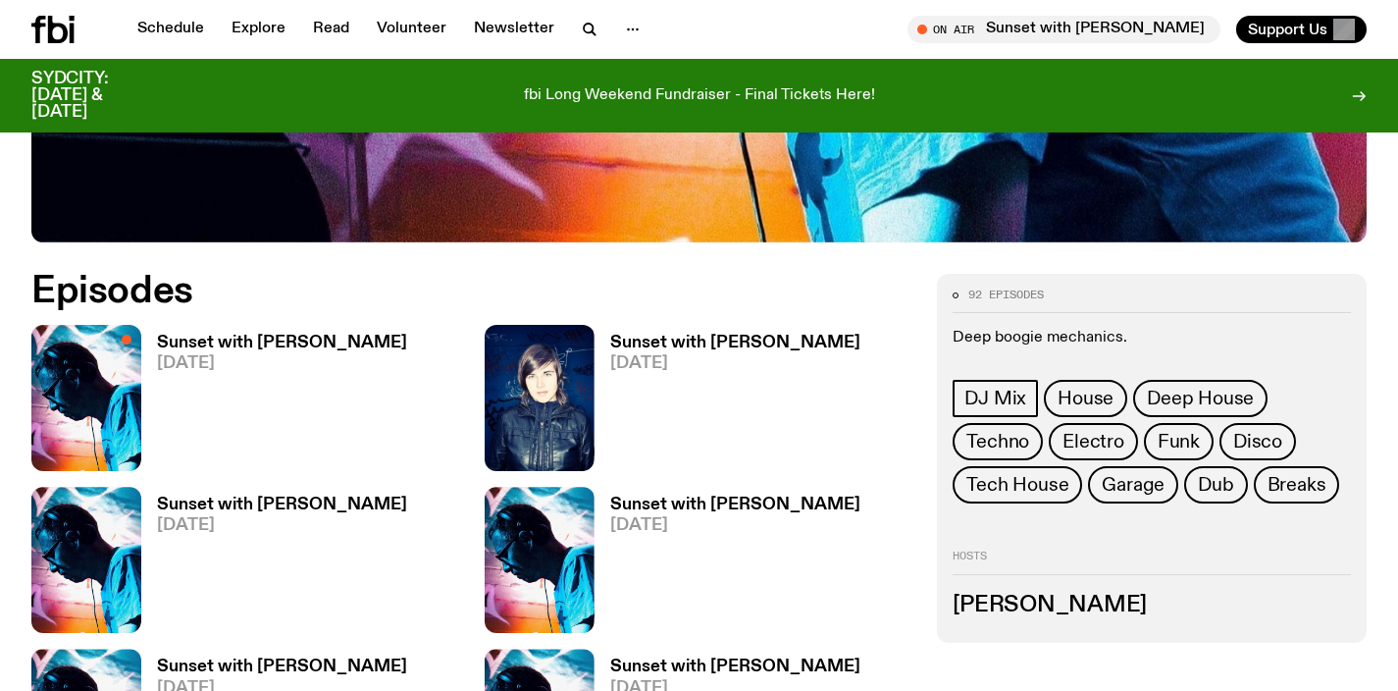
click at [670, 509] on h3 "Sunset with [PERSON_NAME]" at bounding box center [735, 504] width 250 height 17
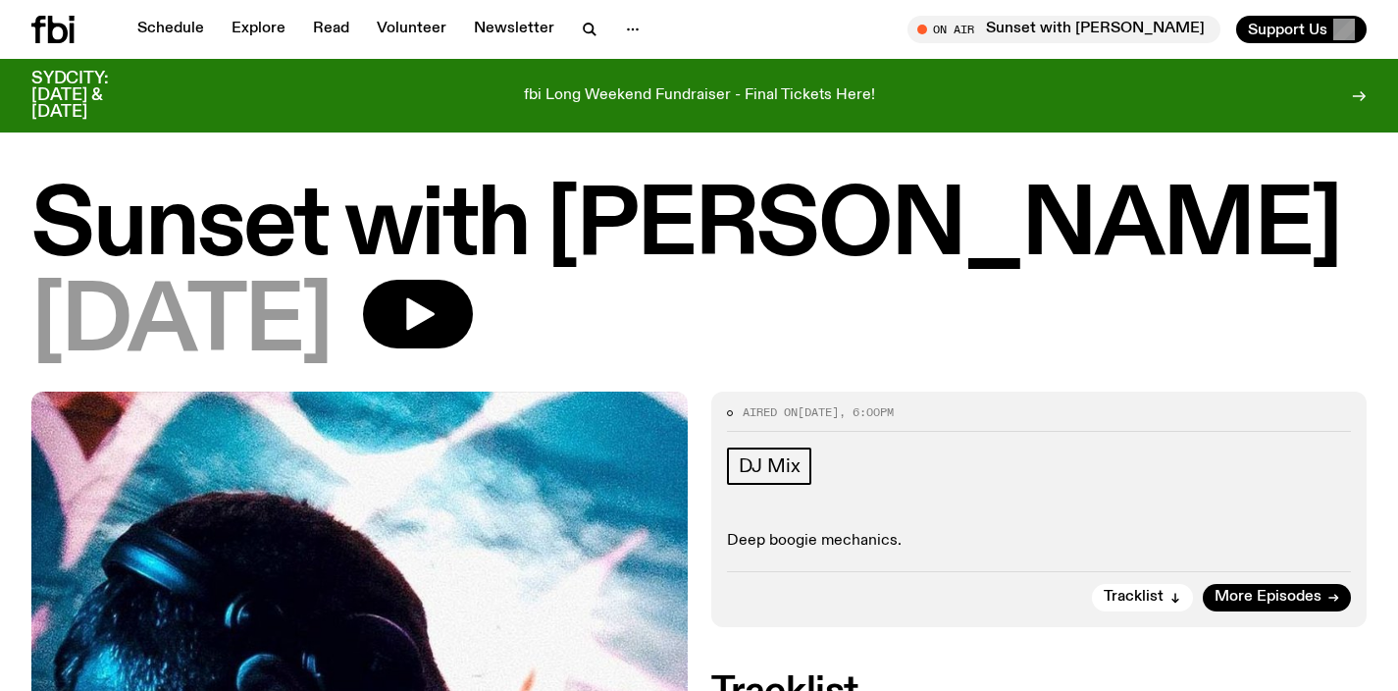
scroll to position [387, 0]
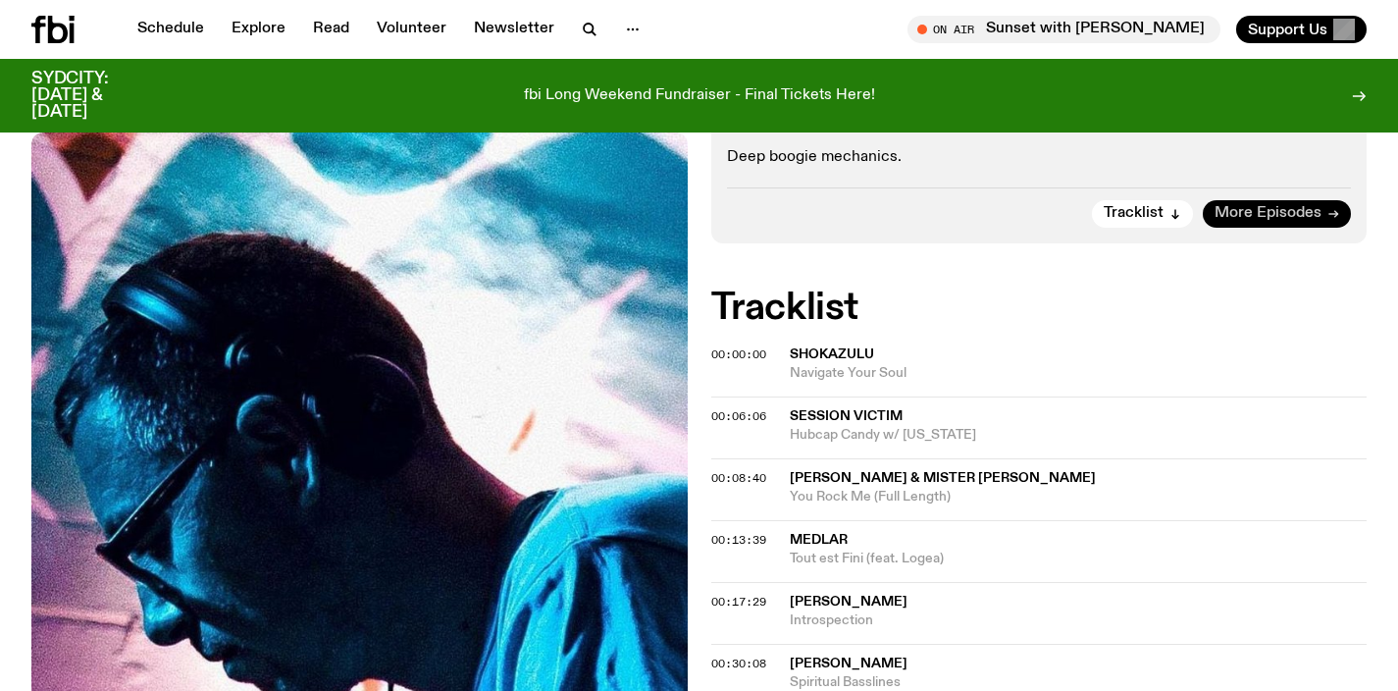
click at [1253, 220] on span "More Episodes" at bounding box center [1267, 213] width 107 height 15
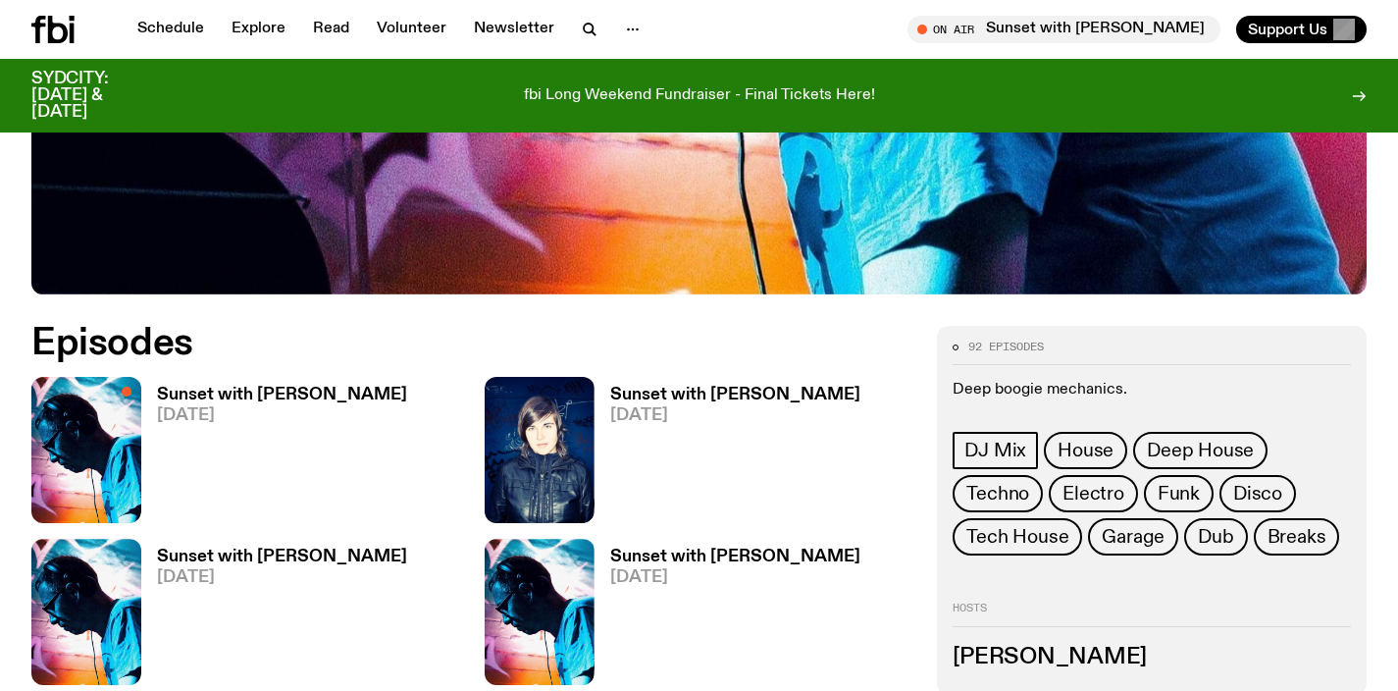
scroll to position [749, 0]
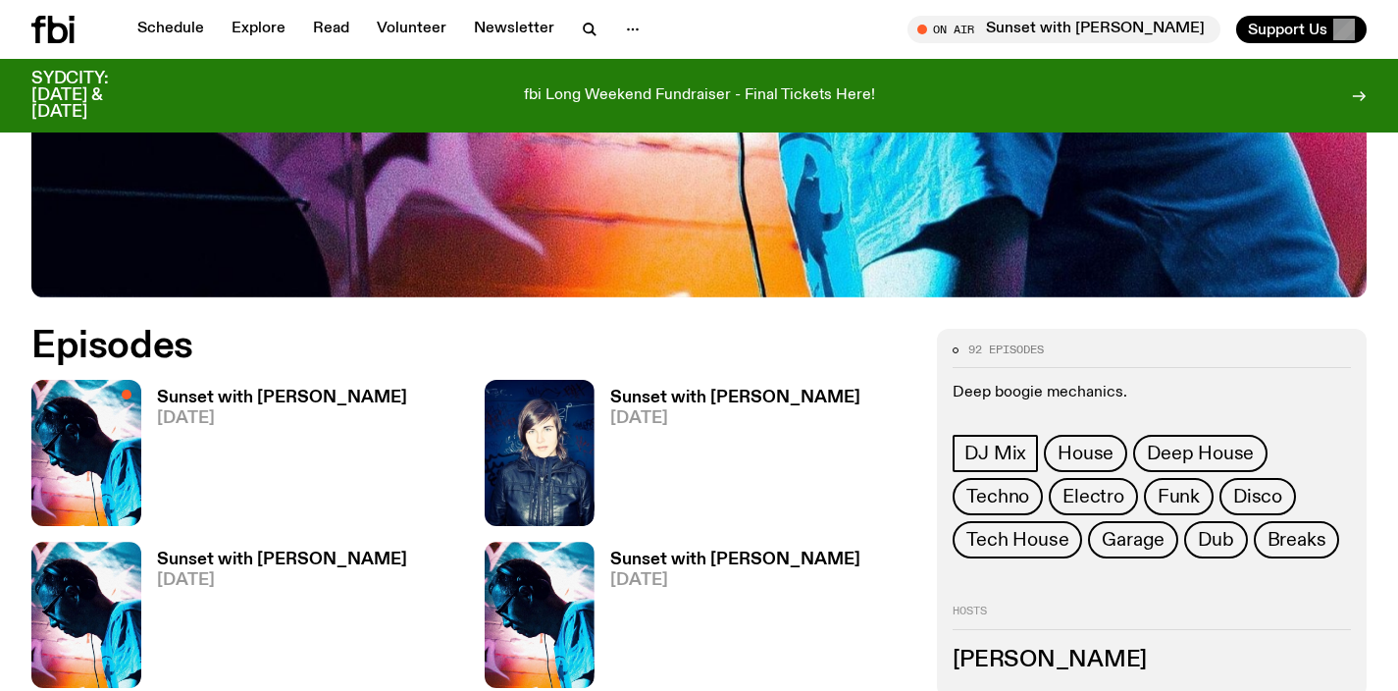
click at [267, 389] on h3 "Sunset with [PERSON_NAME]" at bounding box center [282, 397] width 250 height 17
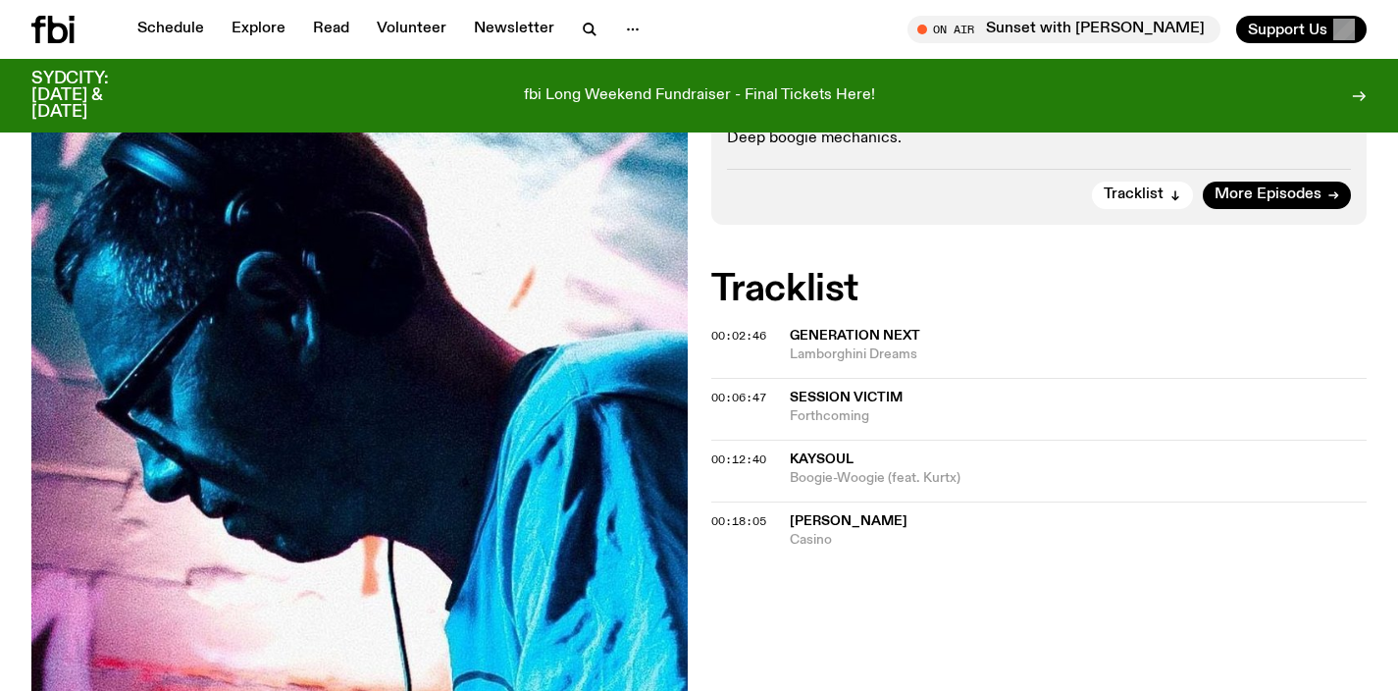
scroll to position [418, 0]
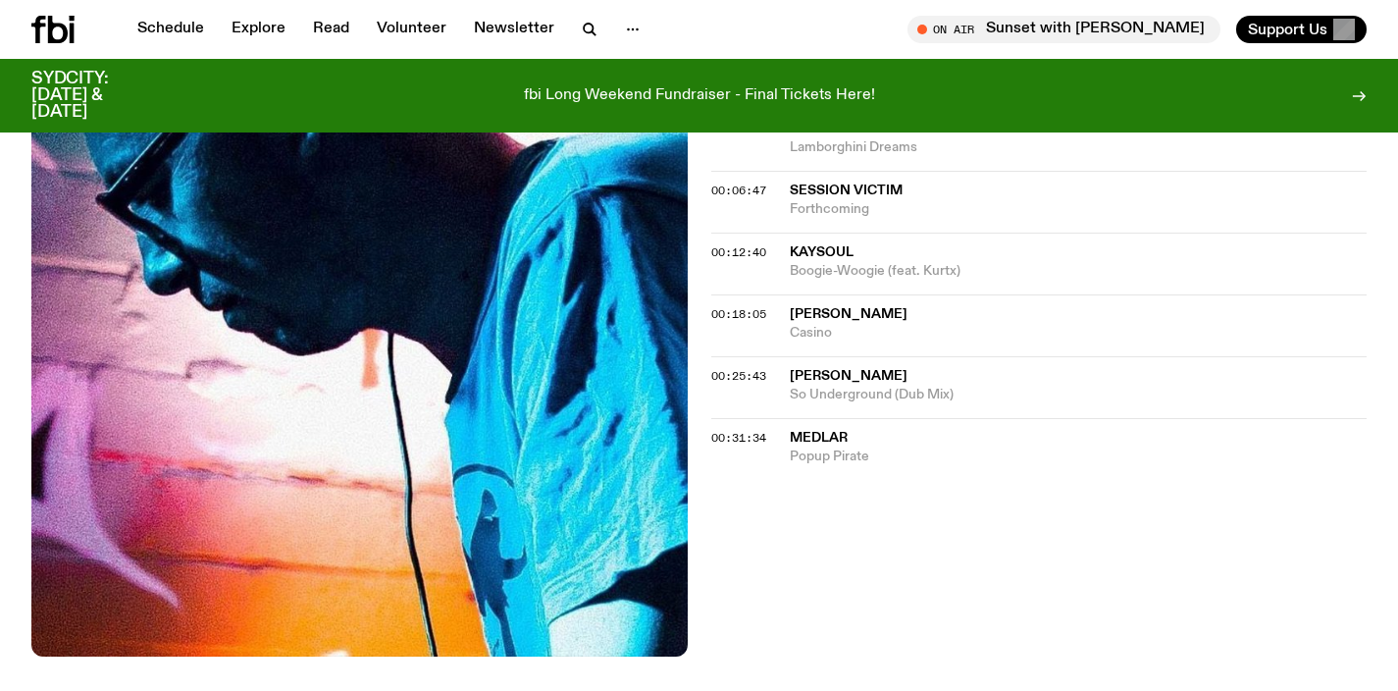
scroll to position [614, 0]
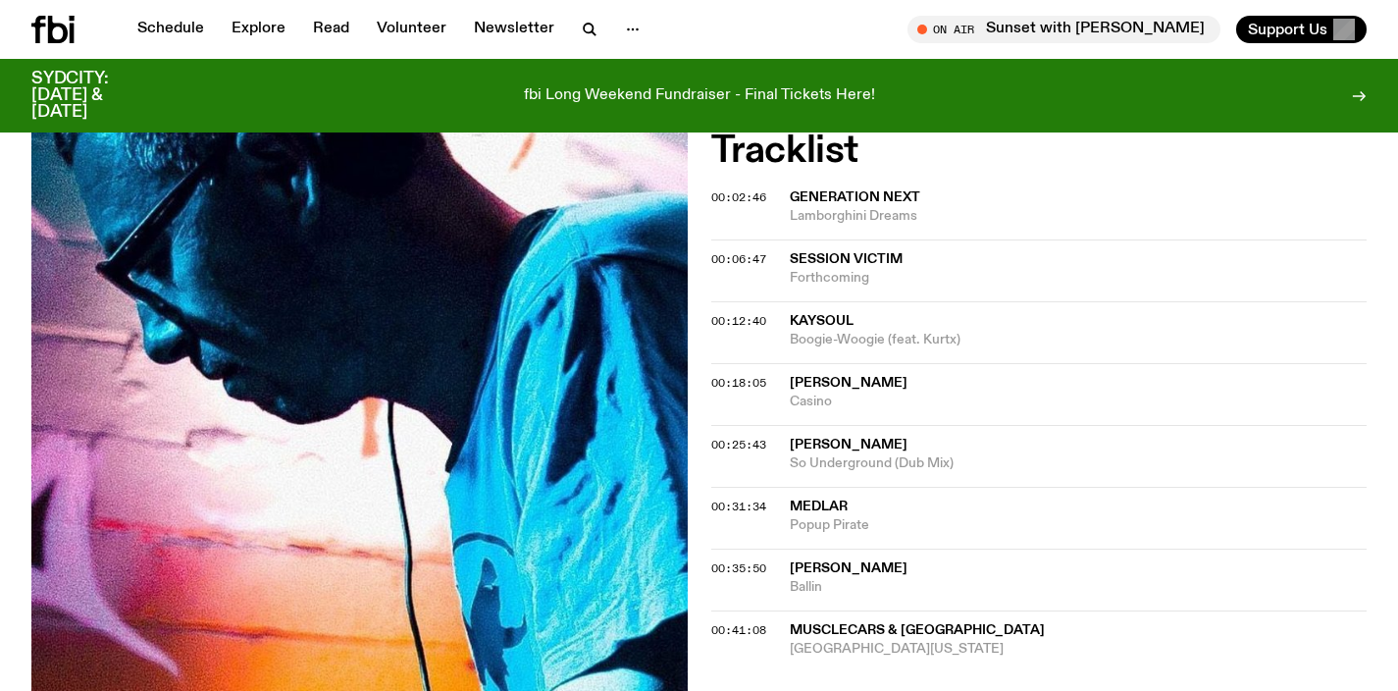
scroll to position [543, 0]
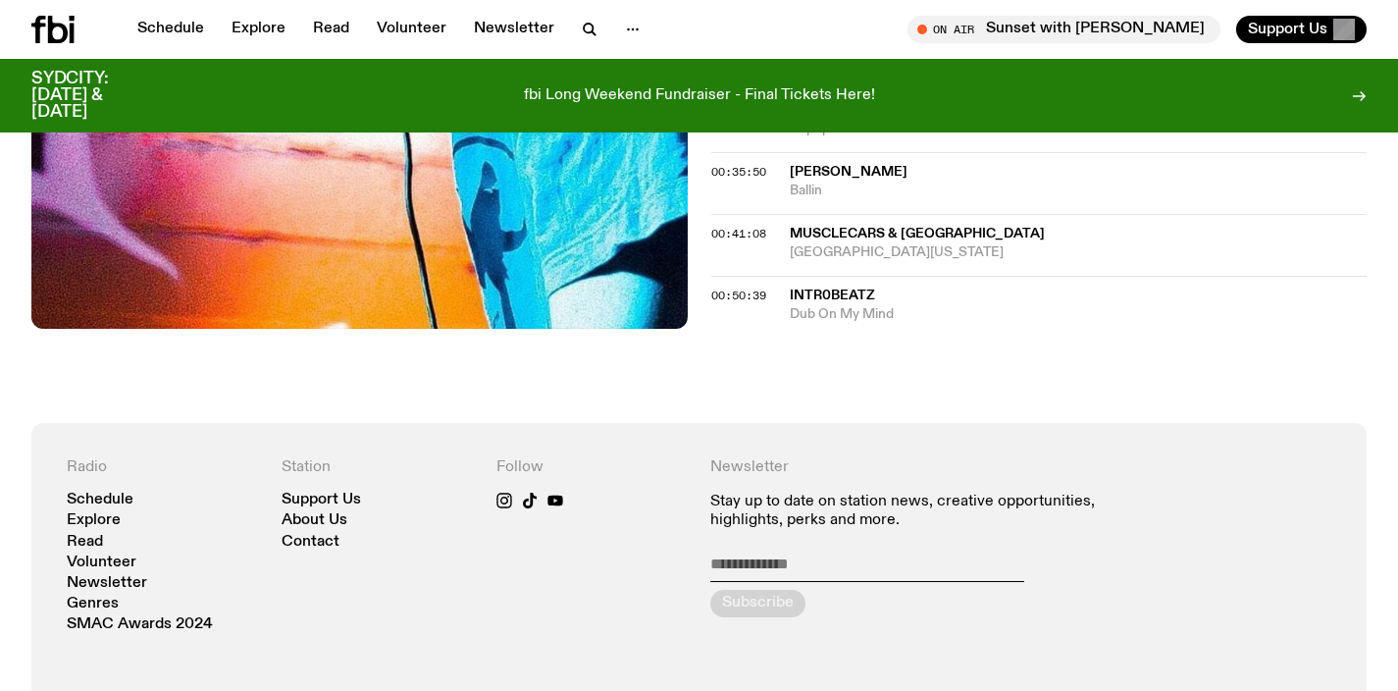
scroll to position [946, 0]
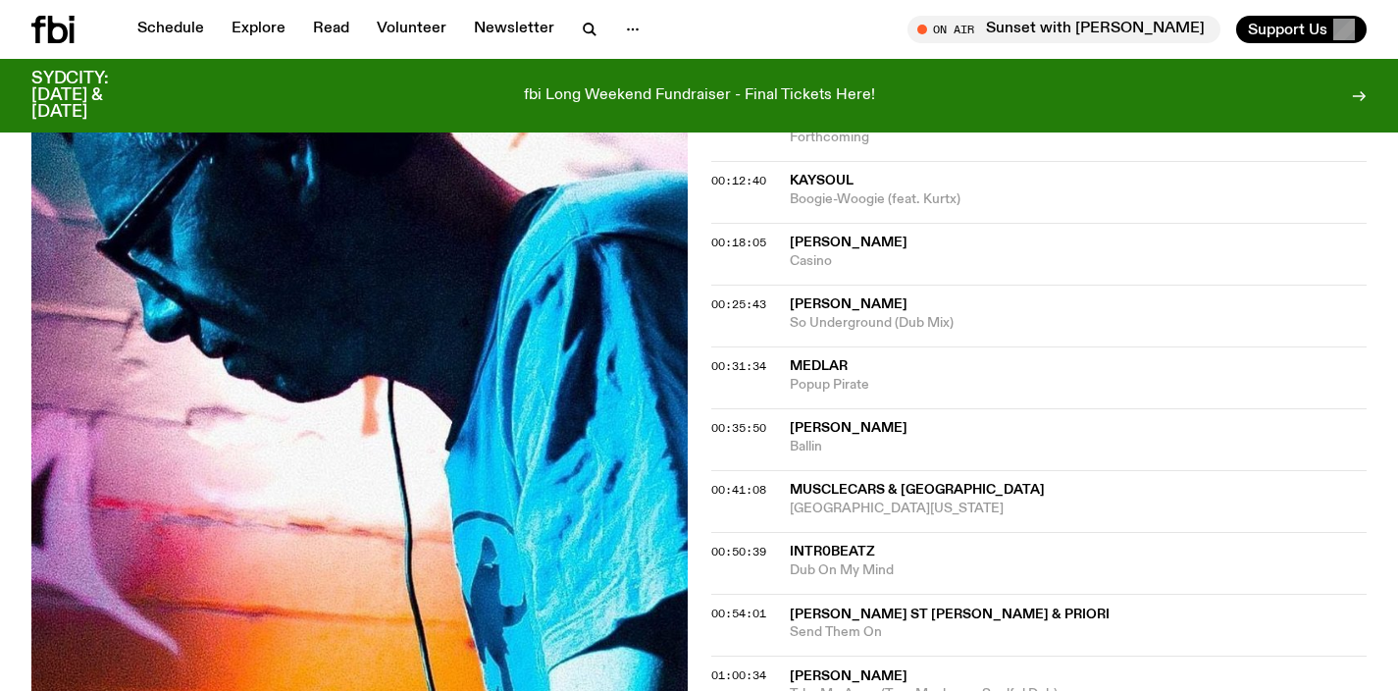
scroll to position [1105, 0]
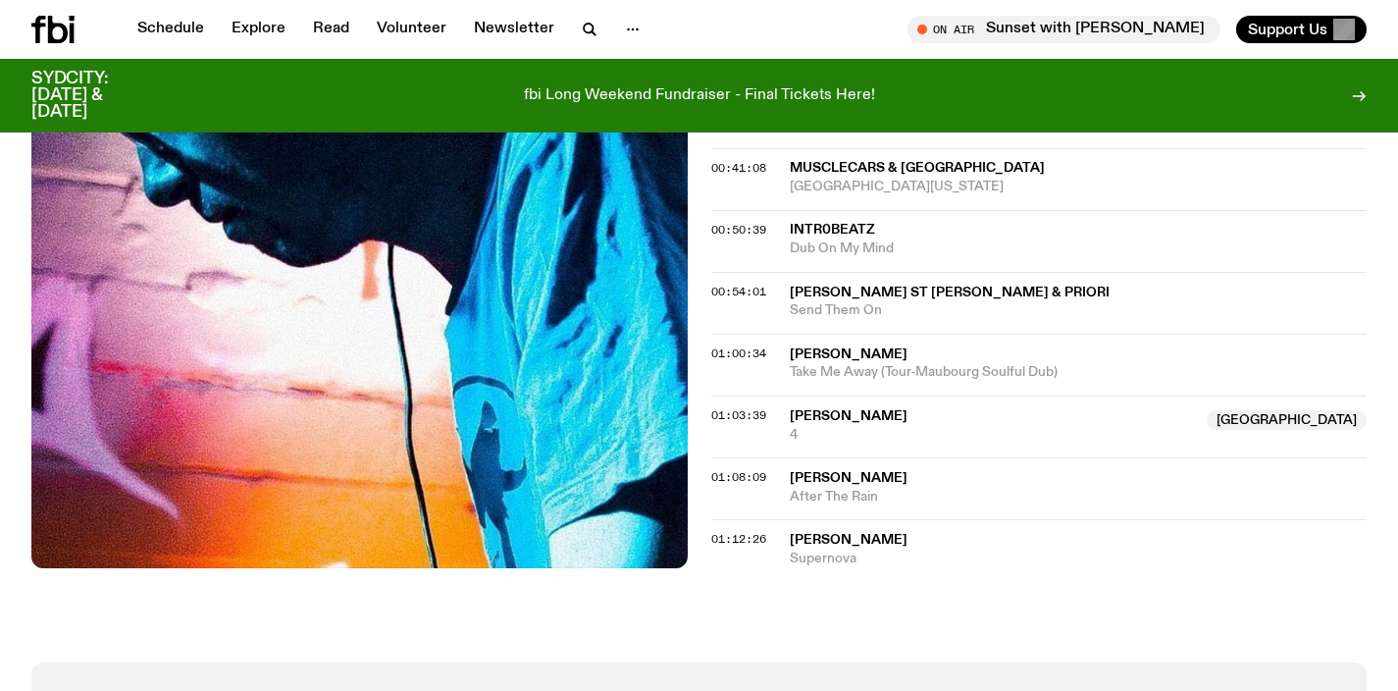
scroll to position [1004, 0]
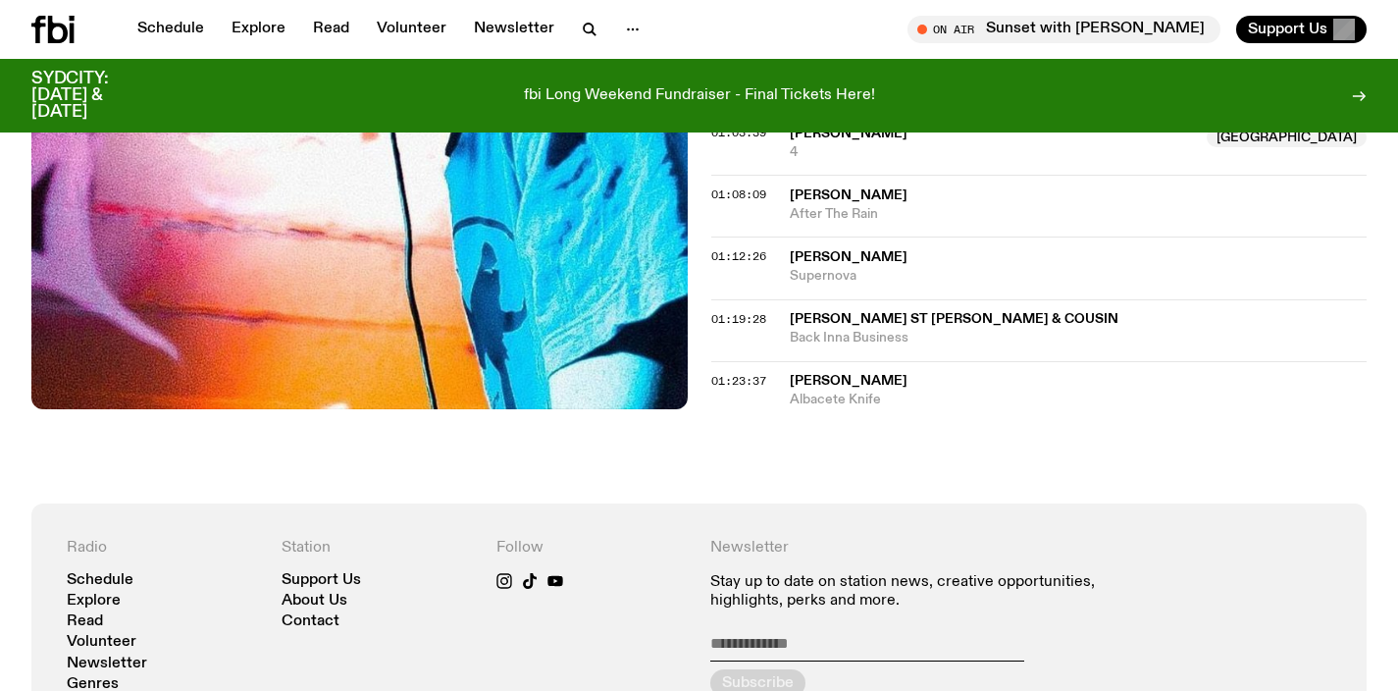
scroll to position [1104, 0]
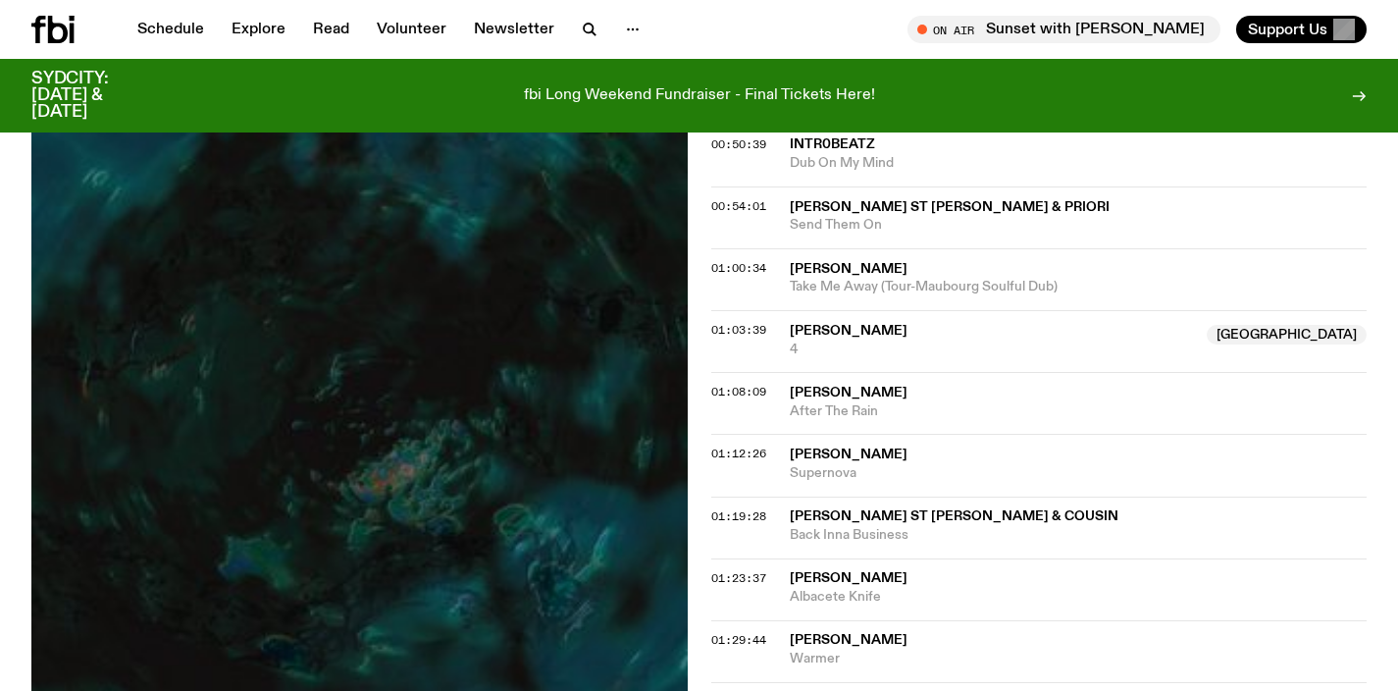
scroll to position [1520, 0]
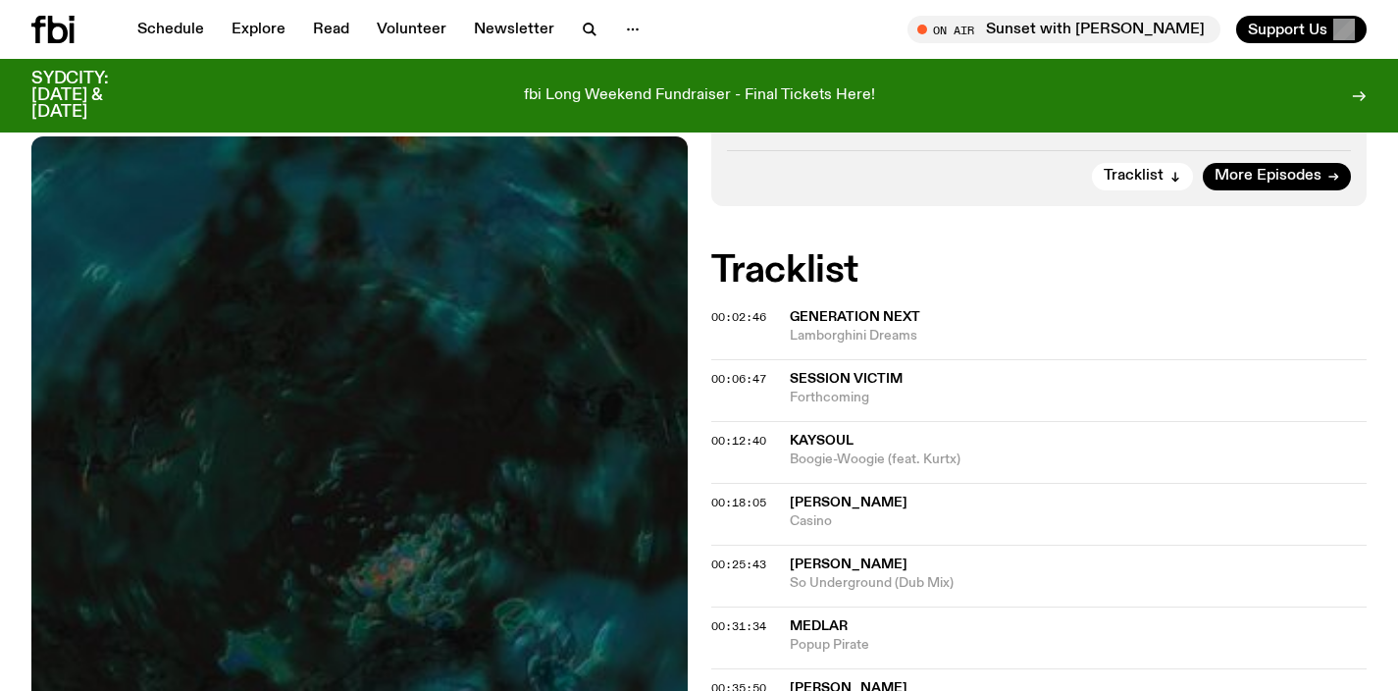
scroll to position [426, 0]
